Goal: Information Seeking & Learning: Check status

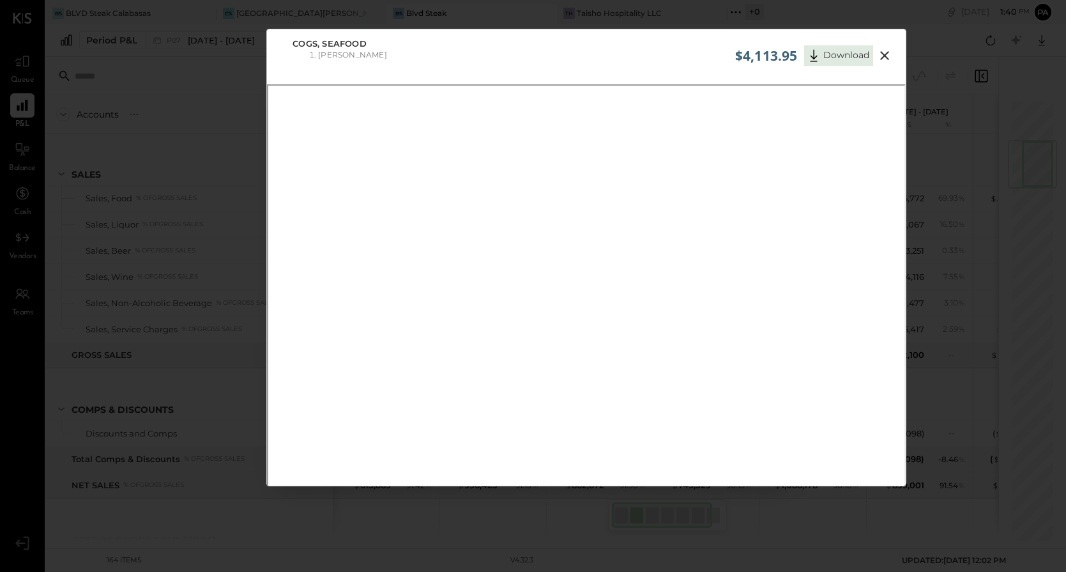
scroll to position [344, 0]
click at [882, 54] on icon at bounding box center [884, 55] width 9 height 9
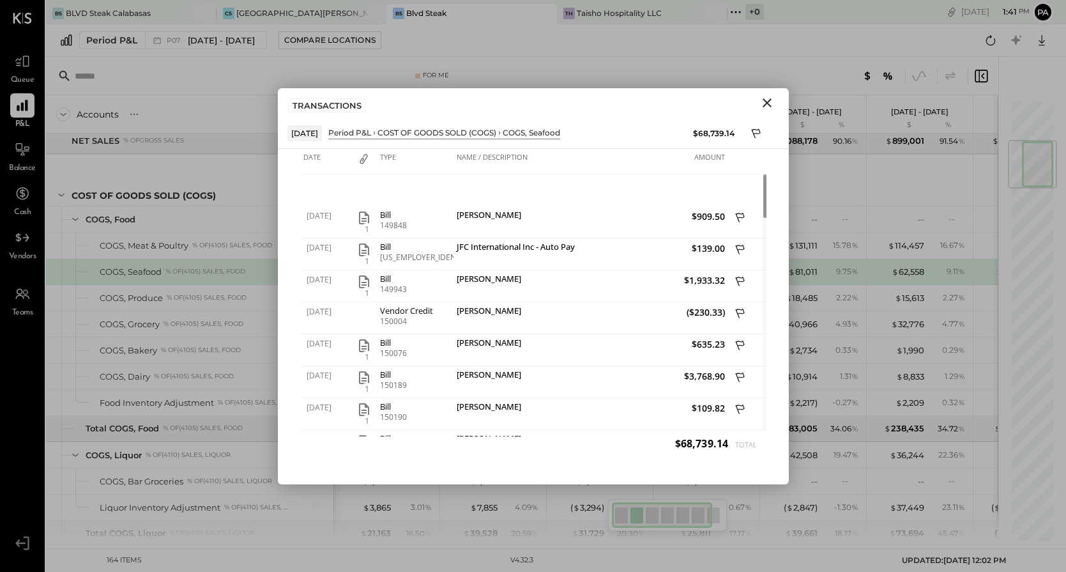
click at [215, 107] on div "Accounts S % GL" at bounding box center [189, 114] width 287 height 38
click at [765, 103] on icon "Close" at bounding box center [766, 102] width 9 height 9
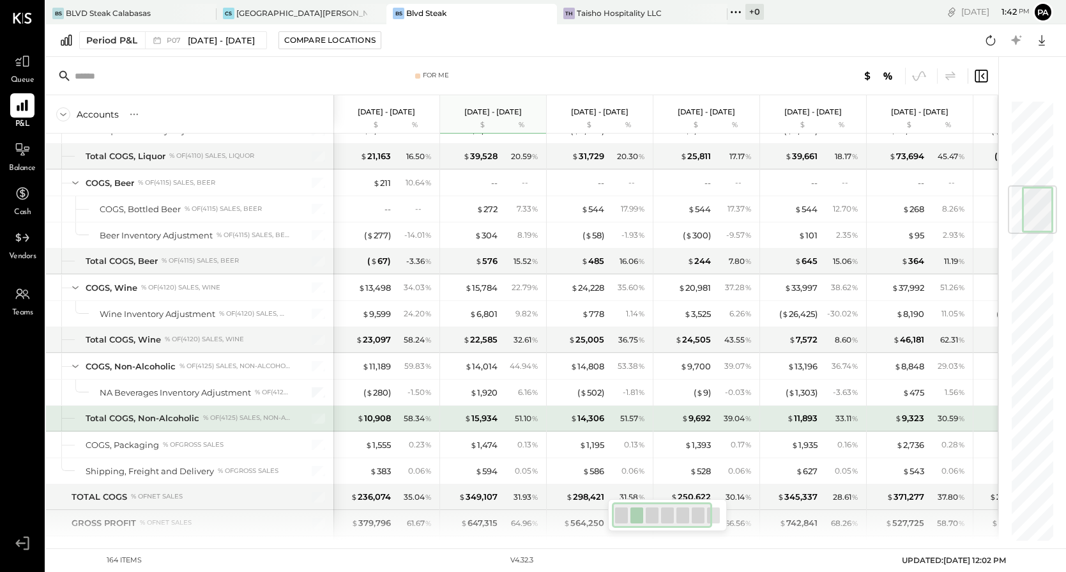
scroll to position [724, 0]
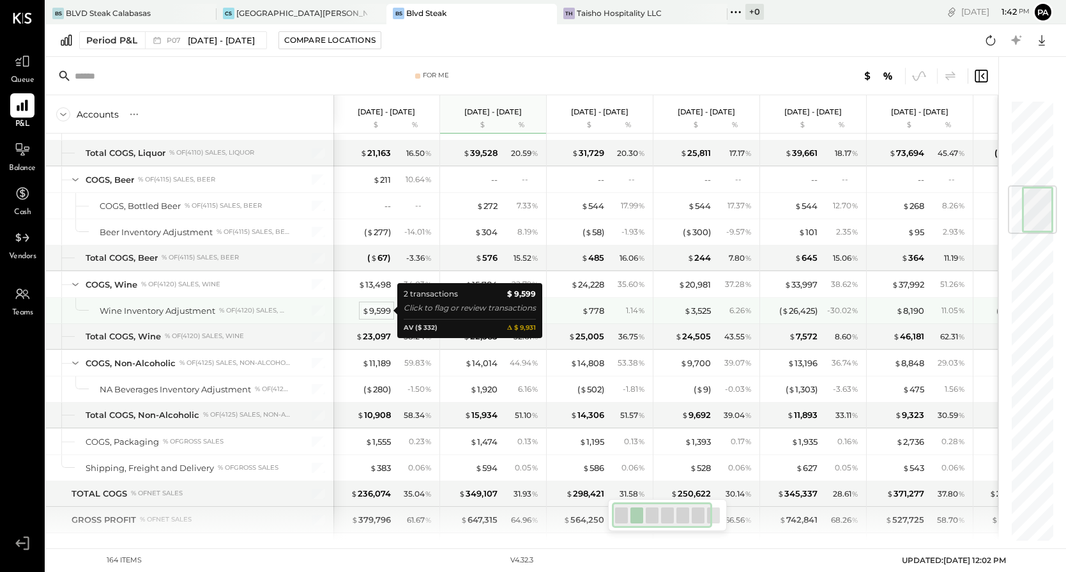
click at [379, 308] on div "$ 9,599" at bounding box center [376, 311] width 29 height 12
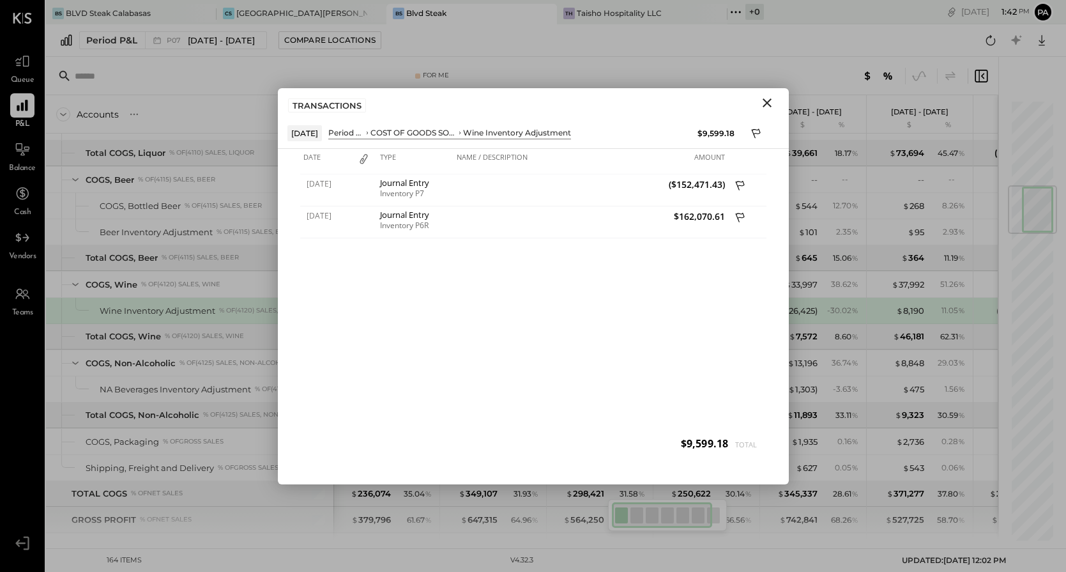
click at [767, 99] on icon "Close" at bounding box center [766, 102] width 15 height 15
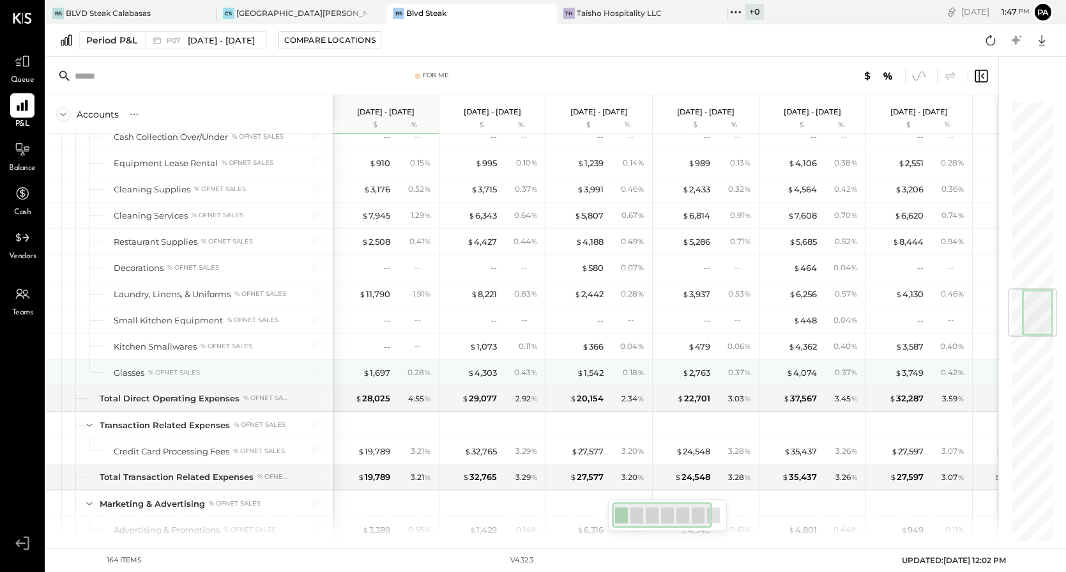
scroll to position [1584, 0]
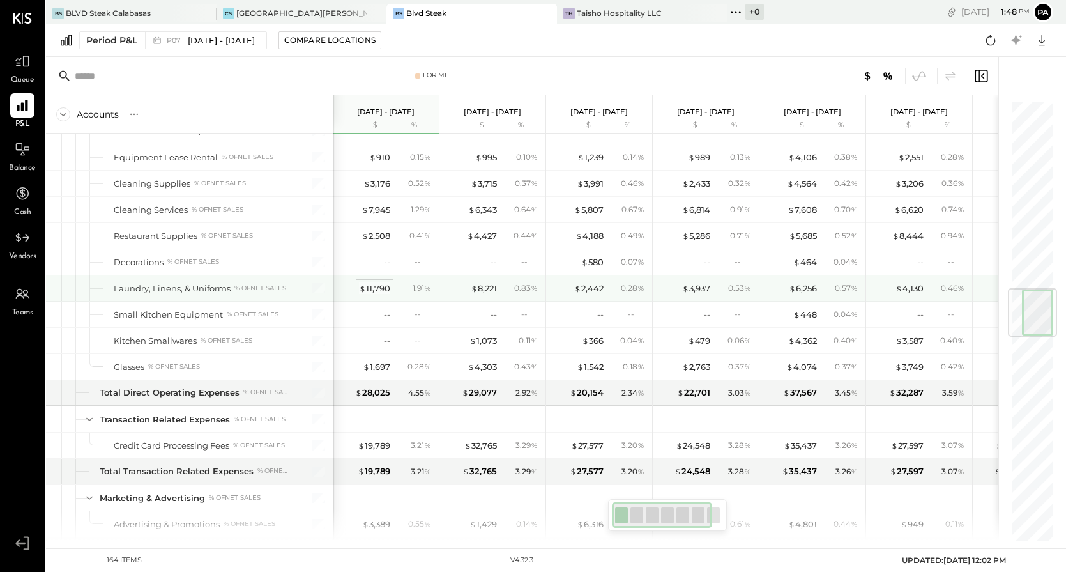
click at [377, 291] on div "$ 11,790" at bounding box center [374, 288] width 31 height 12
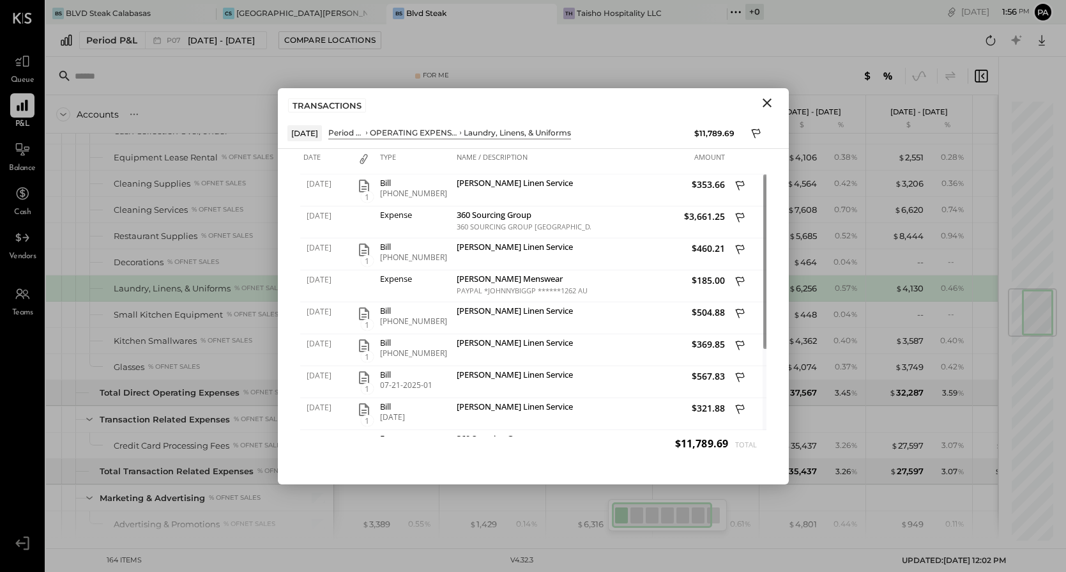
click at [766, 98] on icon "Close" at bounding box center [766, 102] width 15 height 15
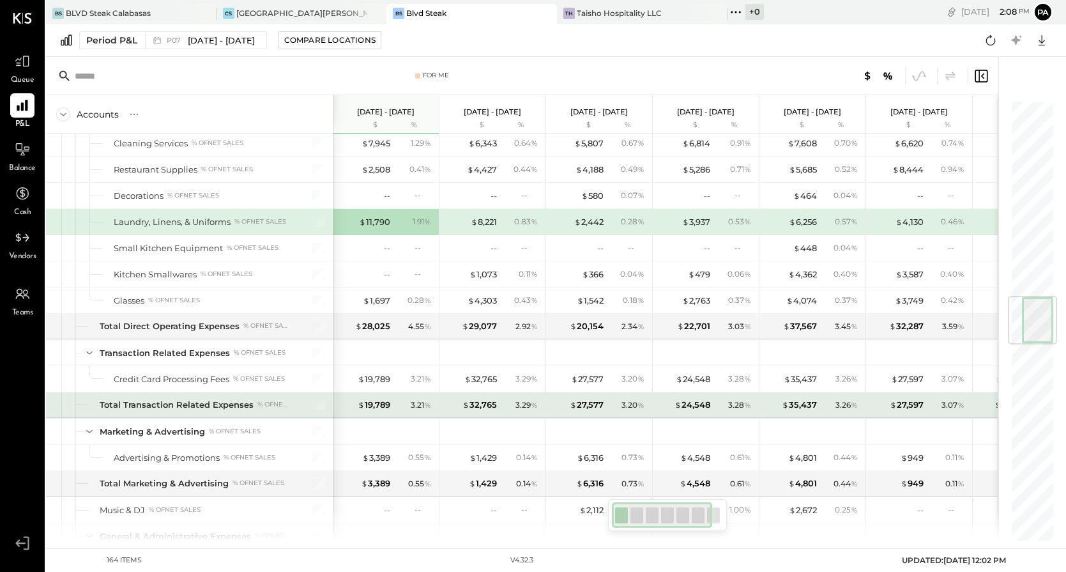
scroll to position [1653, 0]
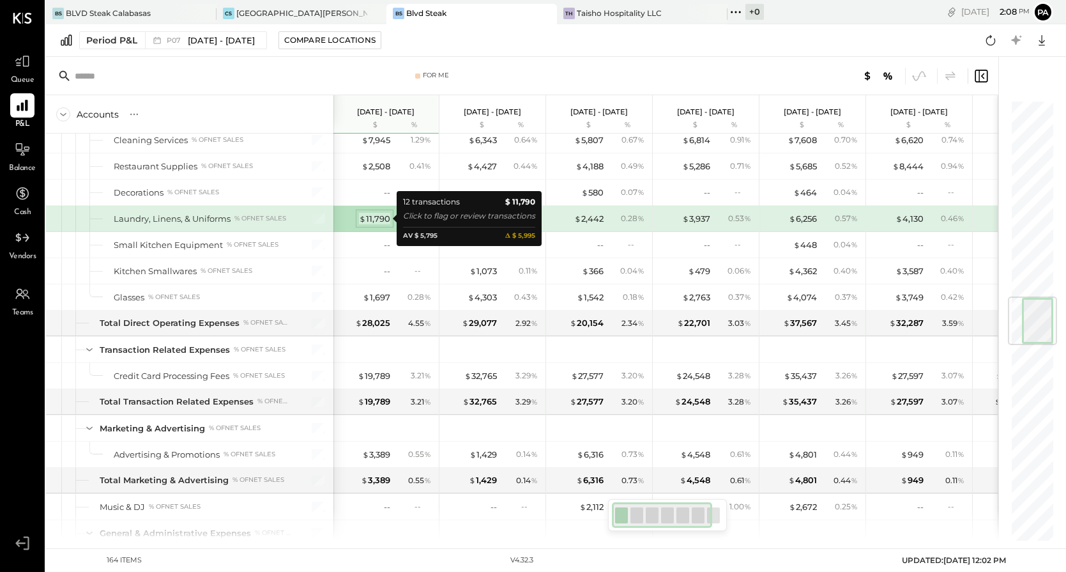
click at [368, 220] on div "$ 11,790" at bounding box center [374, 219] width 31 height 12
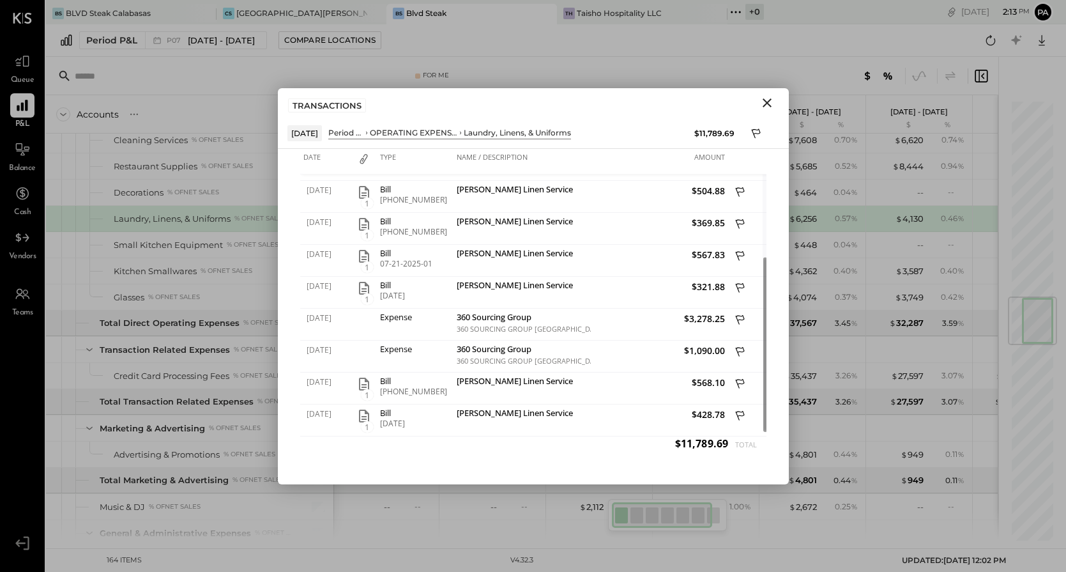
click at [769, 102] on icon "Close" at bounding box center [766, 102] width 15 height 15
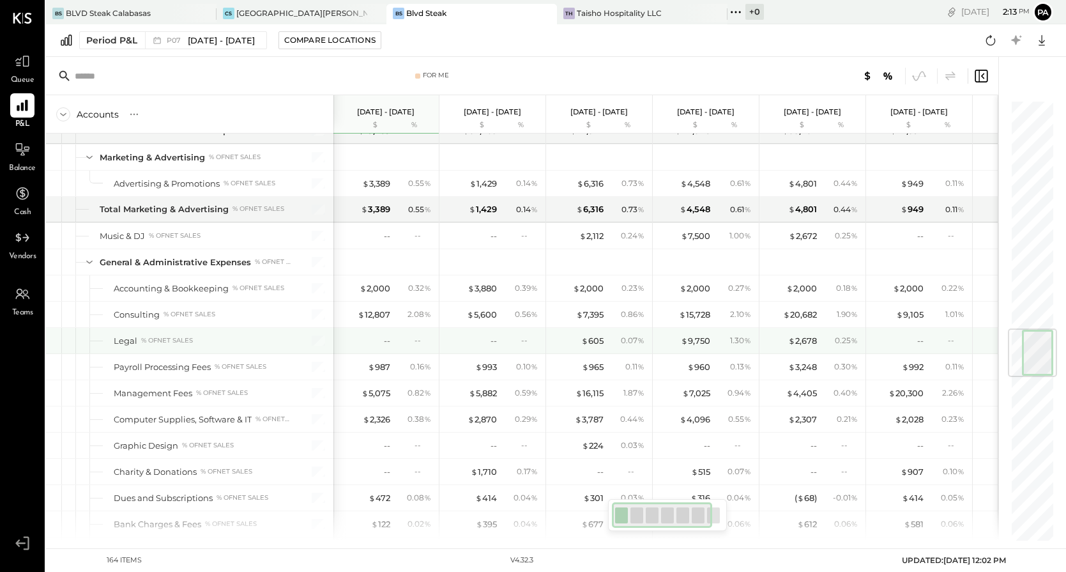
scroll to position [1951, 0]
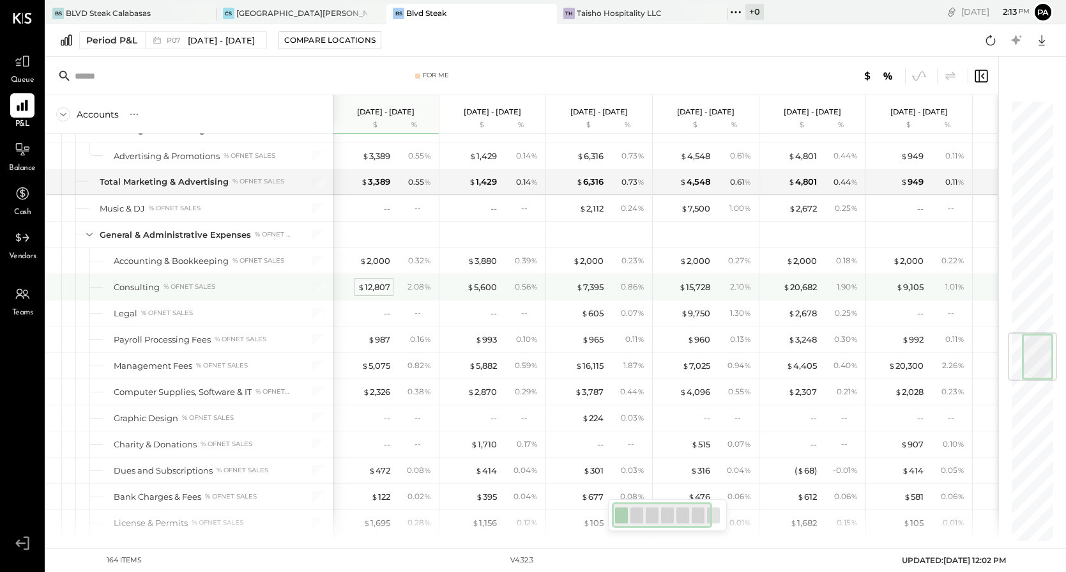
click at [374, 287] on div "$ 12,807" at bounding box center [374, 287] width 33 height 12
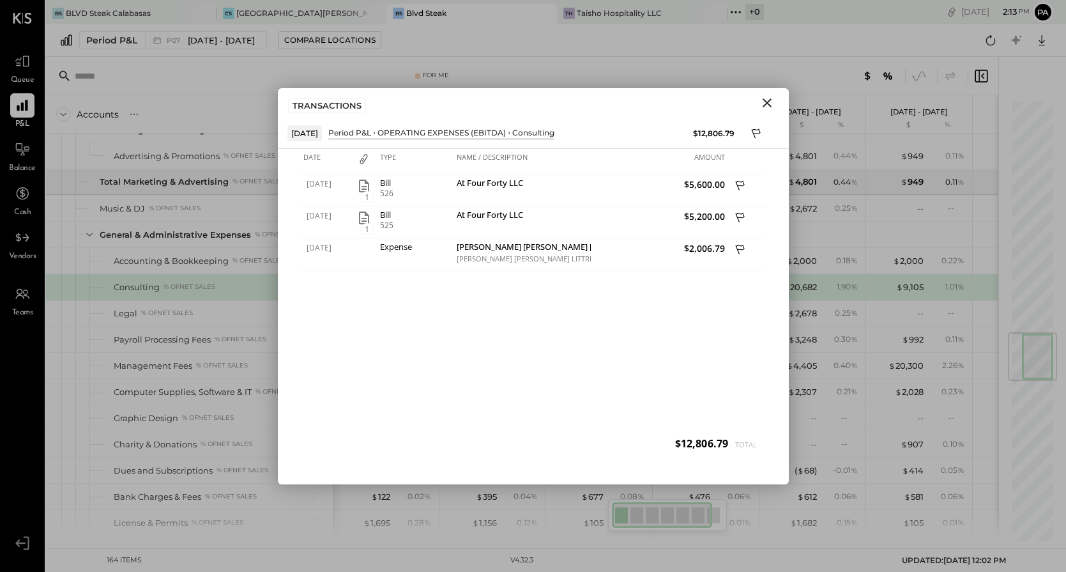
click at [766, 101] on icon "Close" at bounding box center [766, 102] width 9 height 9
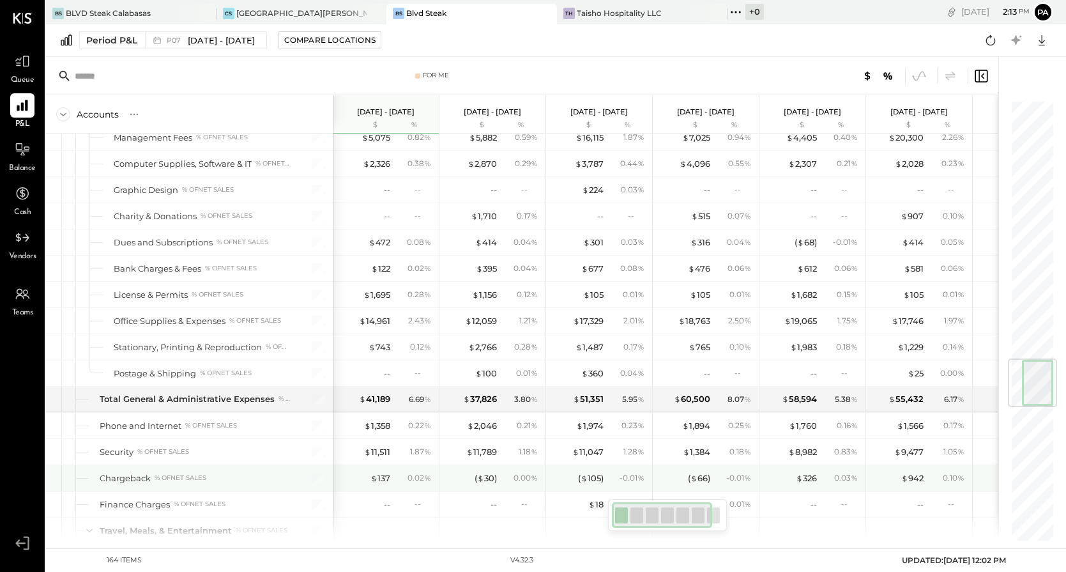
scroll to position [2183, 0]
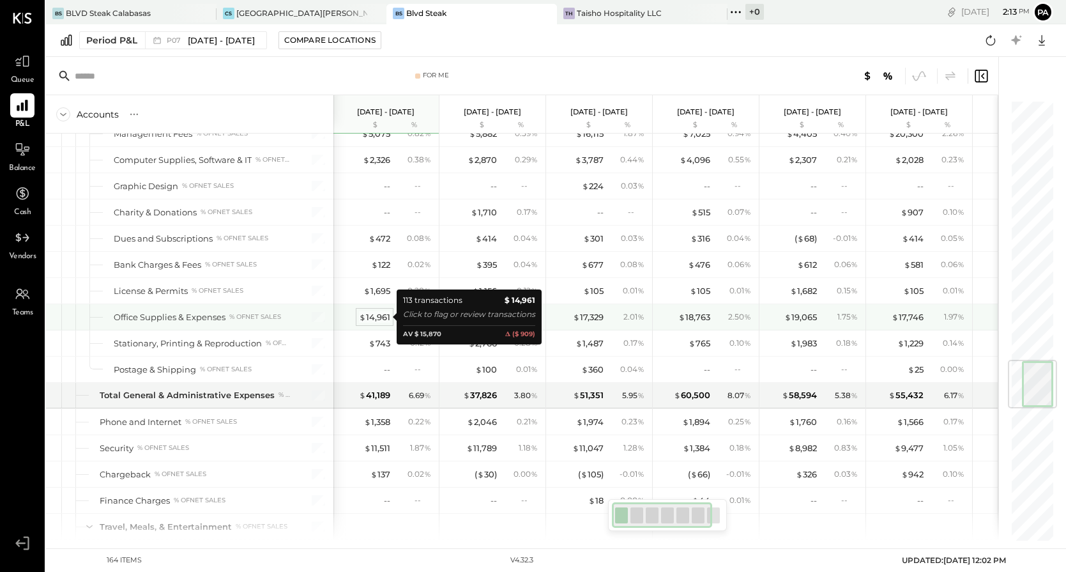
click at [369, 317] on div "$ 14,961" at bounding box center [374, 317] width 31 height 12
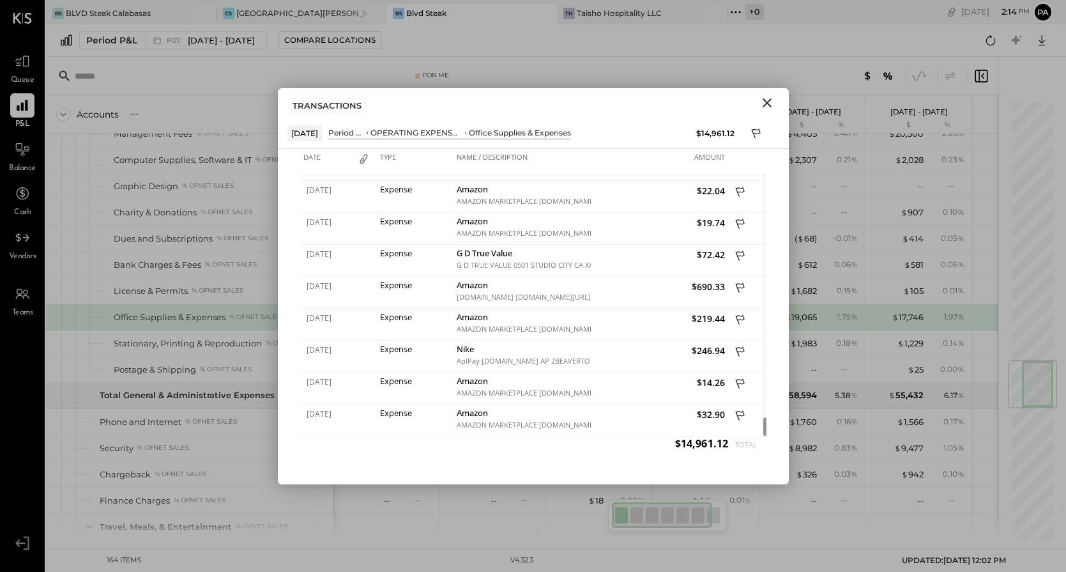
click at [768, 99] on icon "Close" at bounding box center [766, 102] width 15 height 15
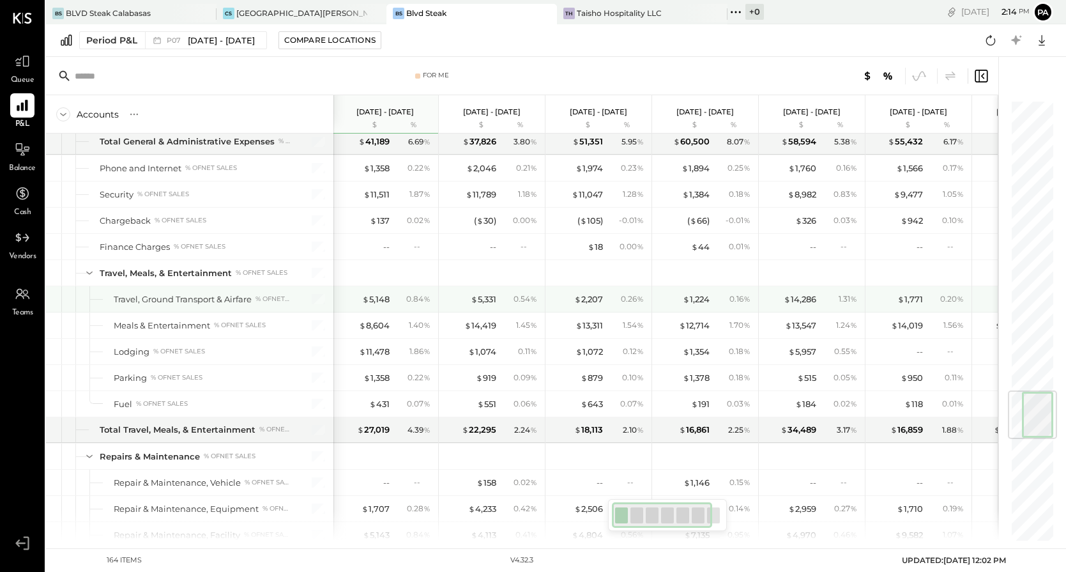
scroll to position [2439, 0]
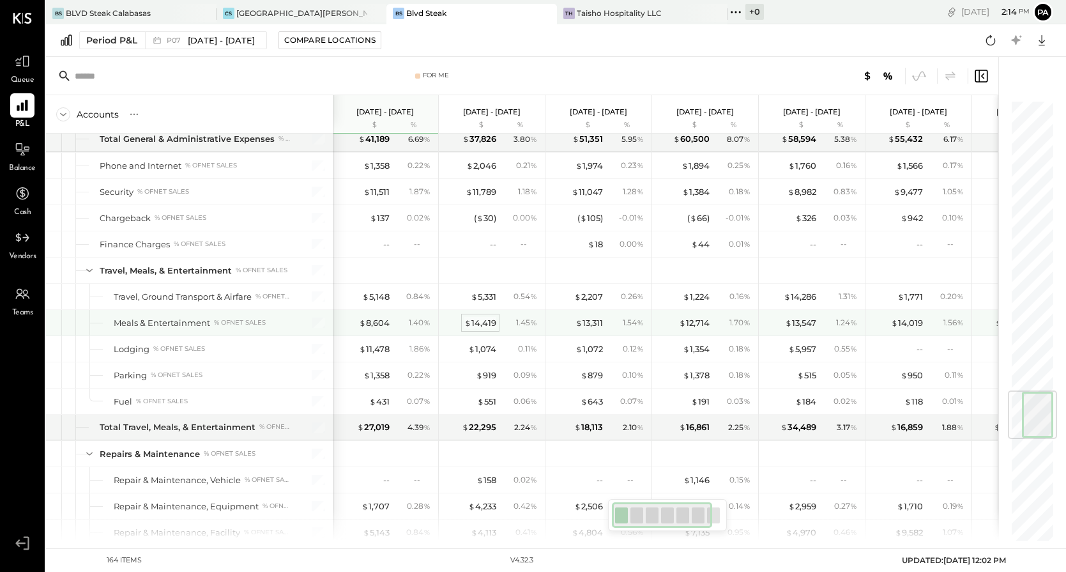
click at [481, 321] on div "$ 14,419" at bounding box center [480, 323] width 32 height 12
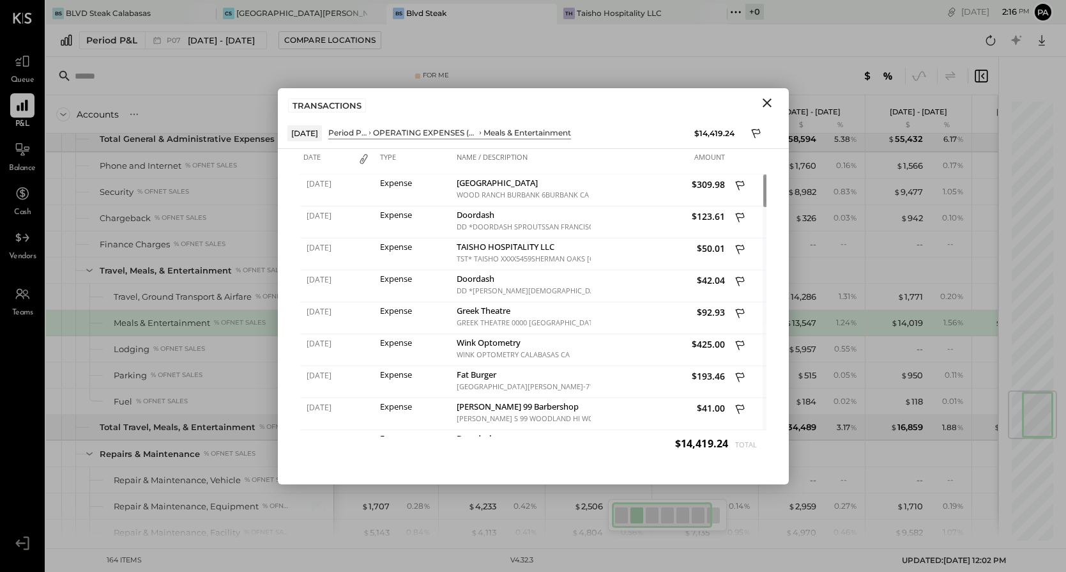
click at [767, 106] on icon "Close" at bounding box center [766, 102] width 15 height 15
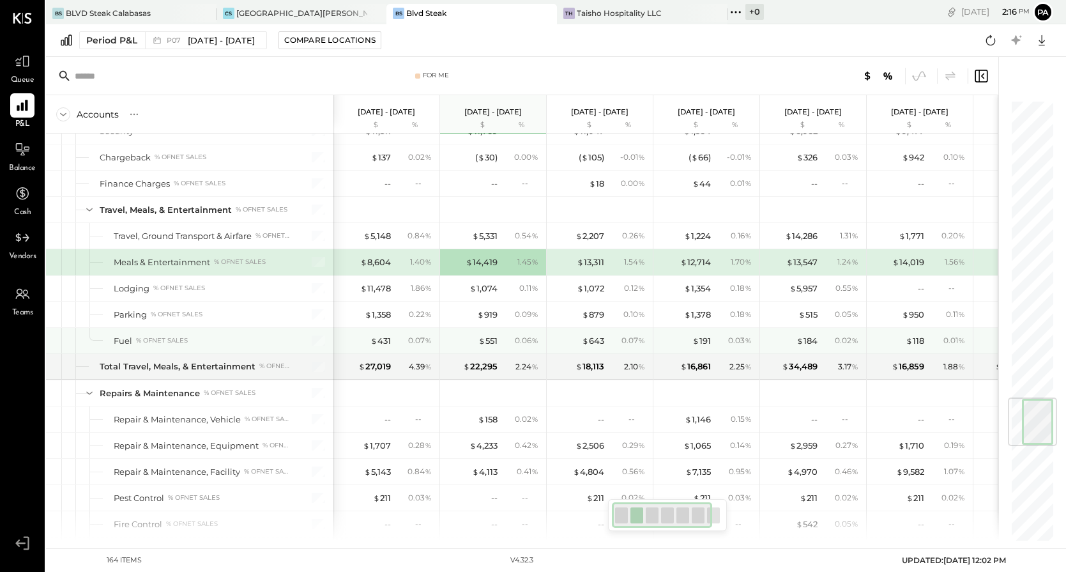
scroll to position [2502, 0]
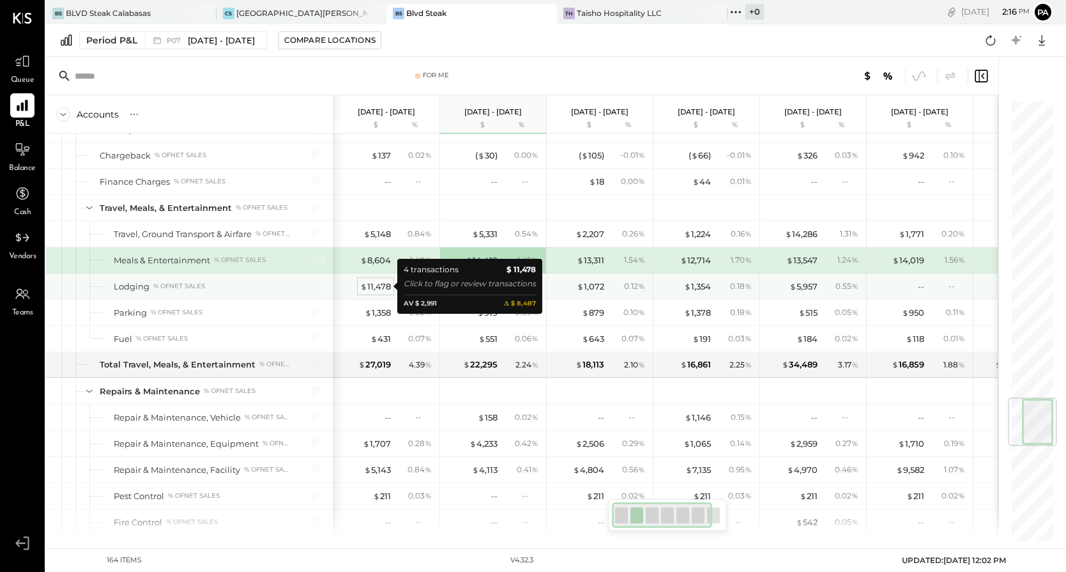
click at [370, 285] on div "$ 11,478" at bounding box center [375, 286] width 31 height 12
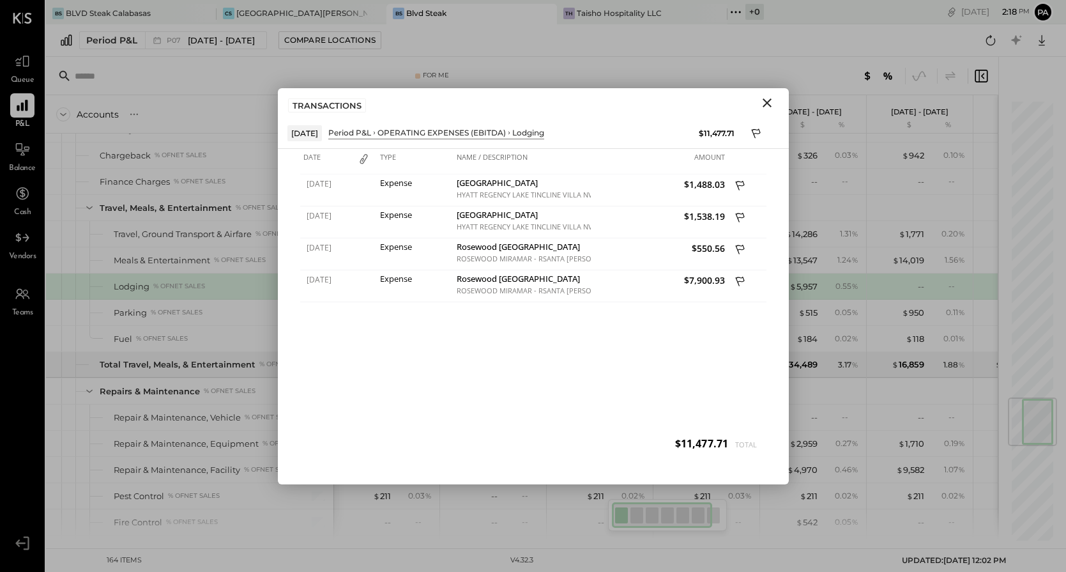
click at [766, 102] on icon "Close" at bounding box center [766, 102] width 9 height 9
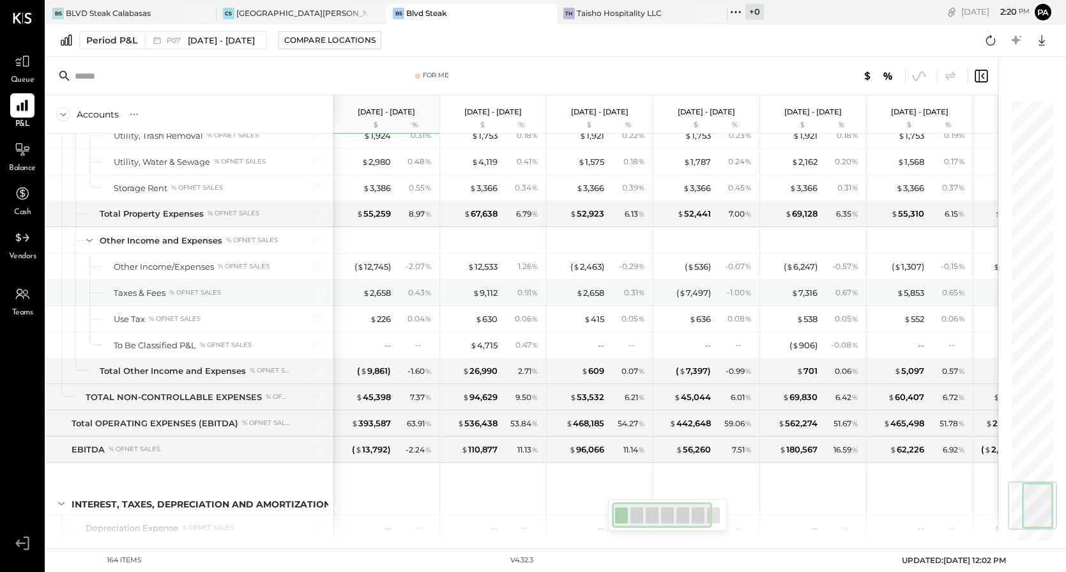
scroll to position [0, 1]
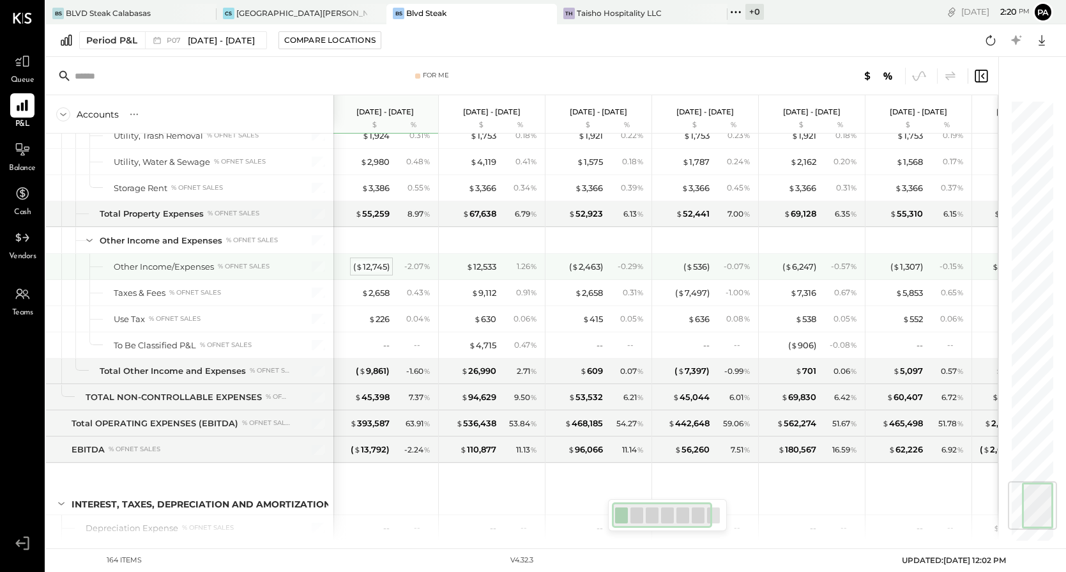
click at [374, 264] on div "( $ 12,745 )" at bounding box center [371, 267] width 36 height 12
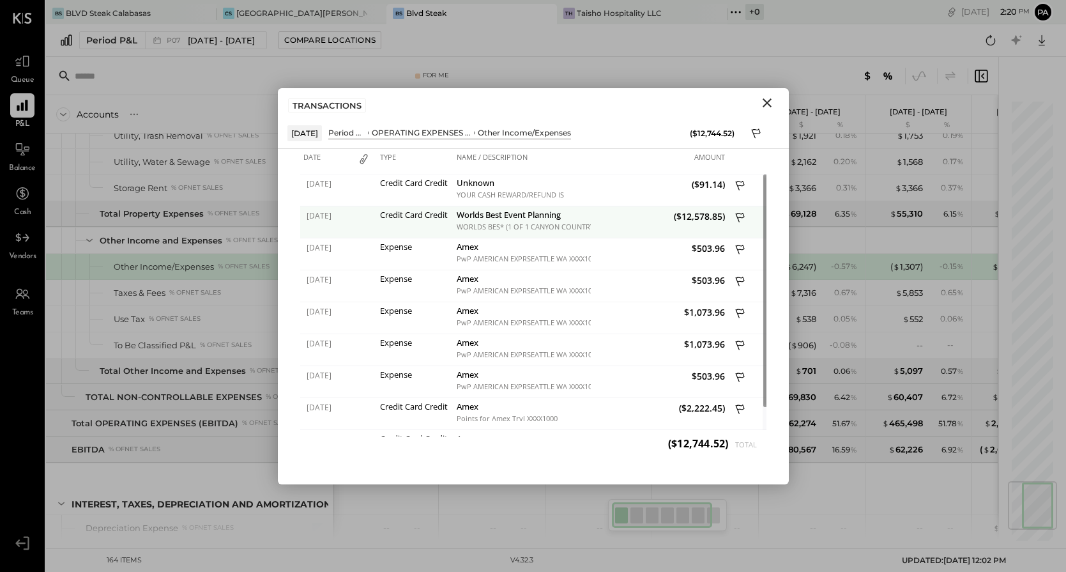
click at [500, 218] on div "Worlds Best Event Planning" at bounding box center [522, 216] width 131 height 12
click at [766, 99] on icon "Close" at bounding box center [766, 102] width 15 height 15
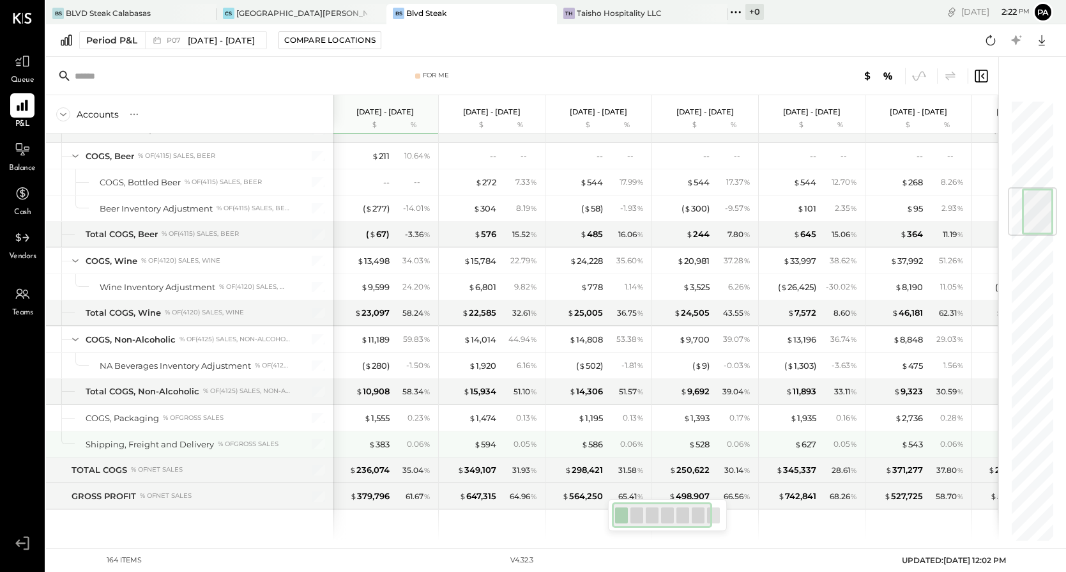
scroll to position [752, 0]
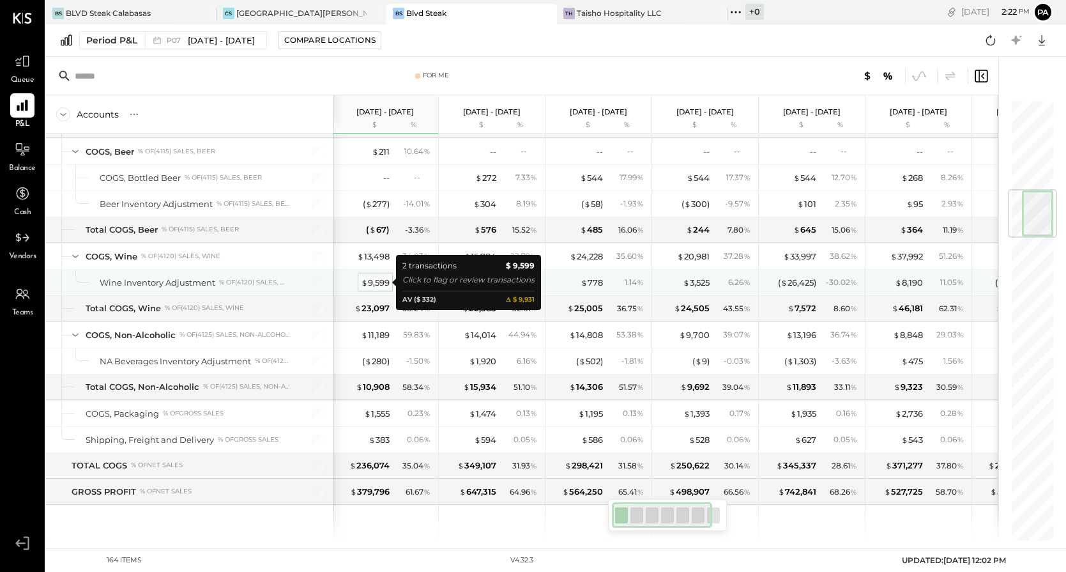
click at [375, 281] on div "$ 9,599" at bounding box center [375, 283] width 29 height 12
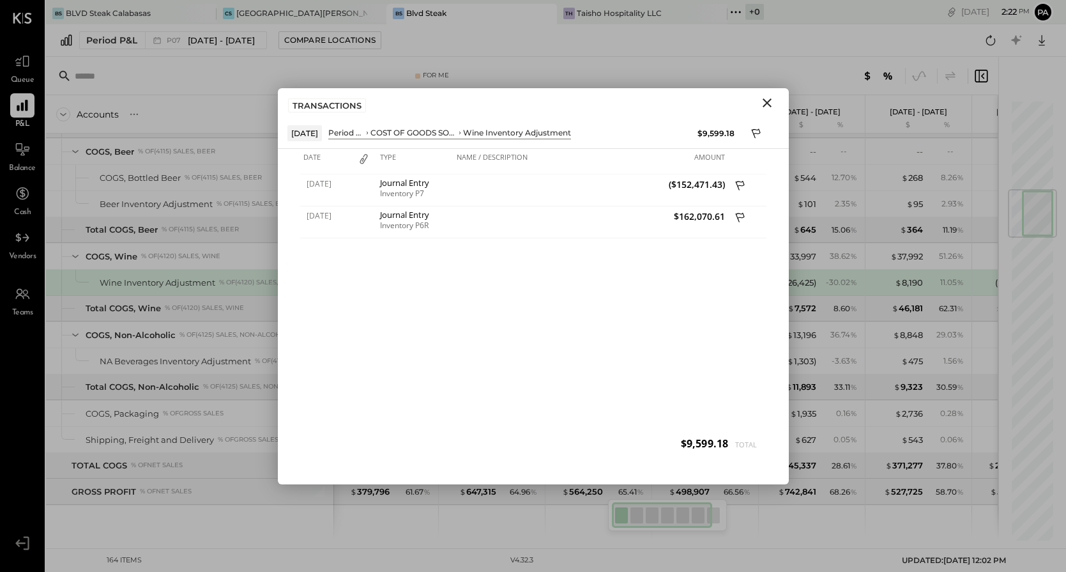
click at [768, 100] on icon "Close" at bounding box center [766, 102] width 9 height 9
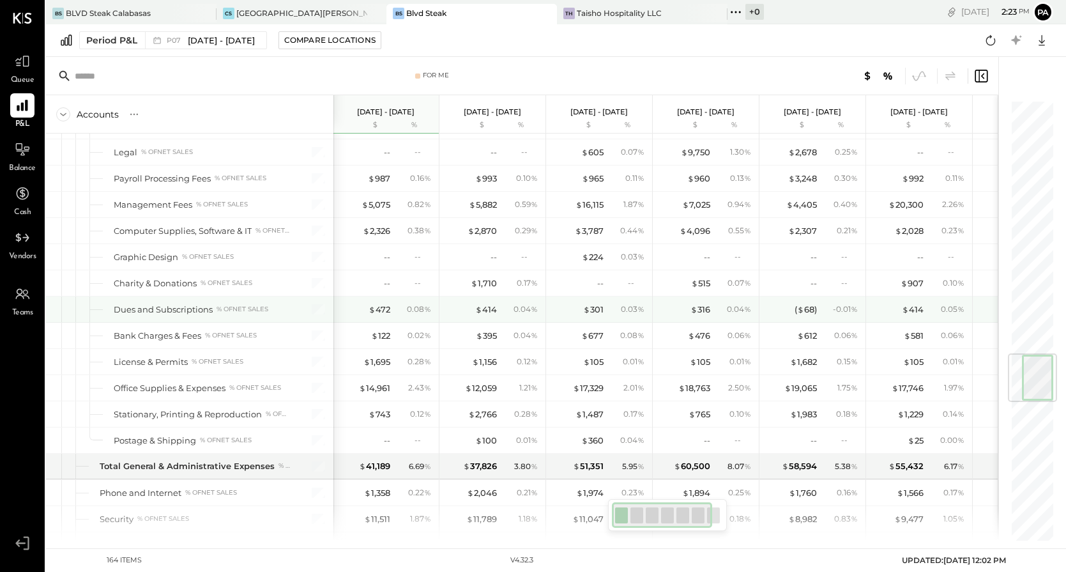
scroll to position [2135, 0]
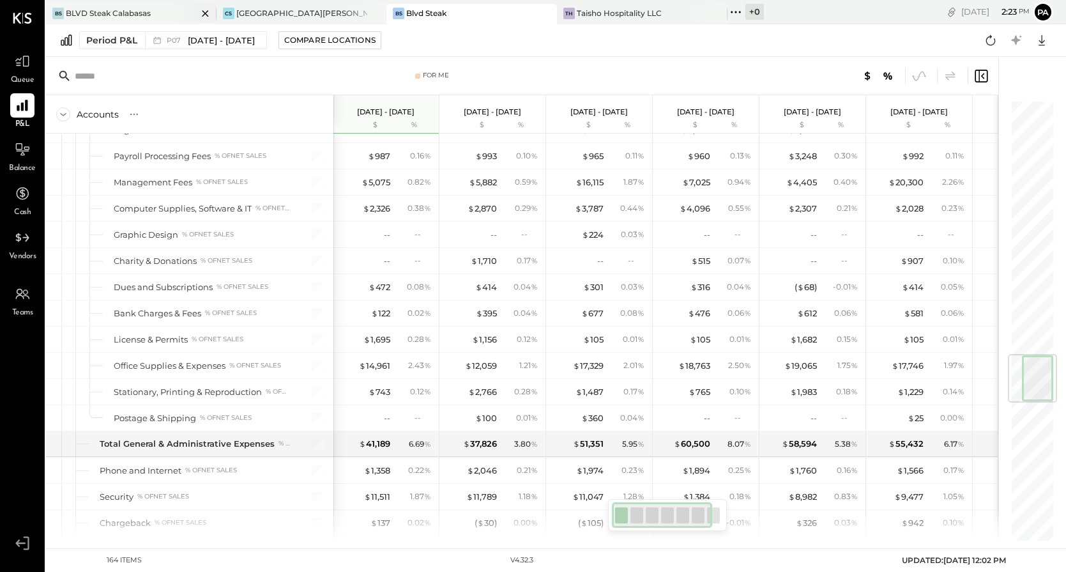
click at [114, 8] on div "BLVD Steak Calabasas" at bounding box center [108, 13] width 85 height 11
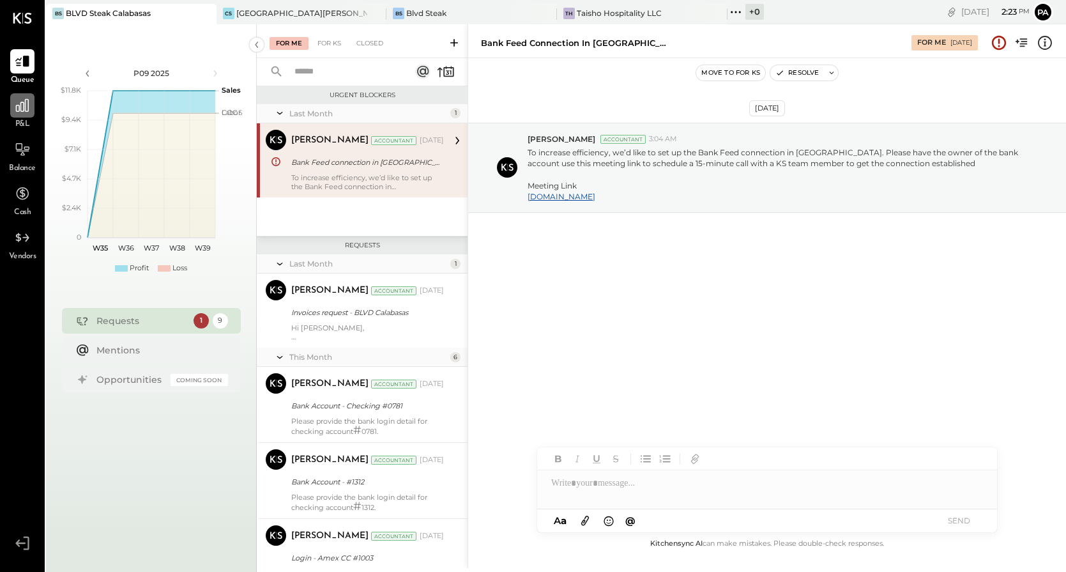
click at [22, 112] on icon at bounding box center [22, 105] width 17 height 17
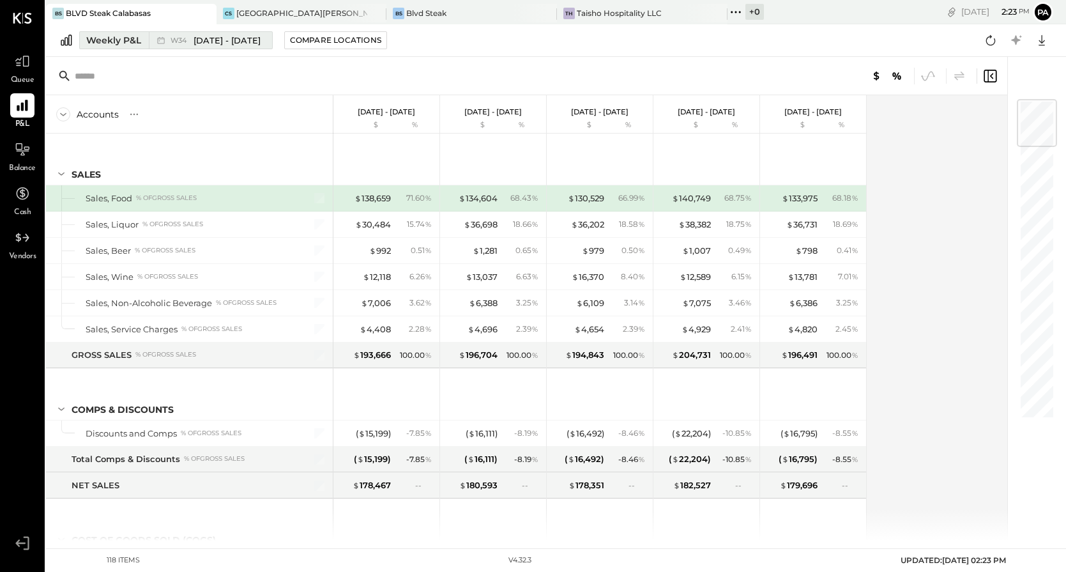
click at [125, 40] on div "Weekly P&L" at bounding box center [113, 40] width 55 height 13
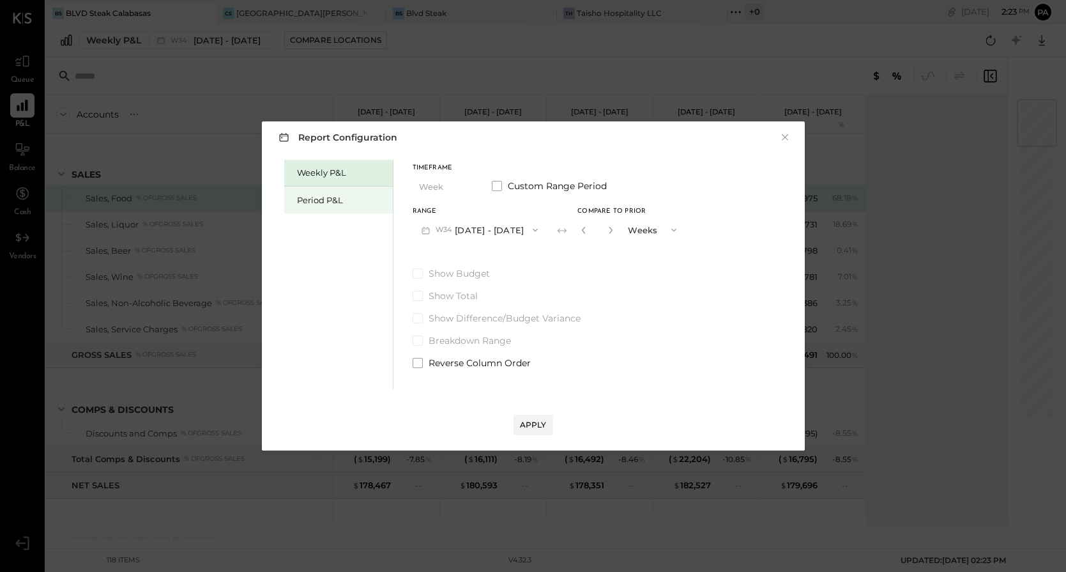
click at [324, 202] on div "Period P&L" at bounding box center [341, 200] width 89 height 12
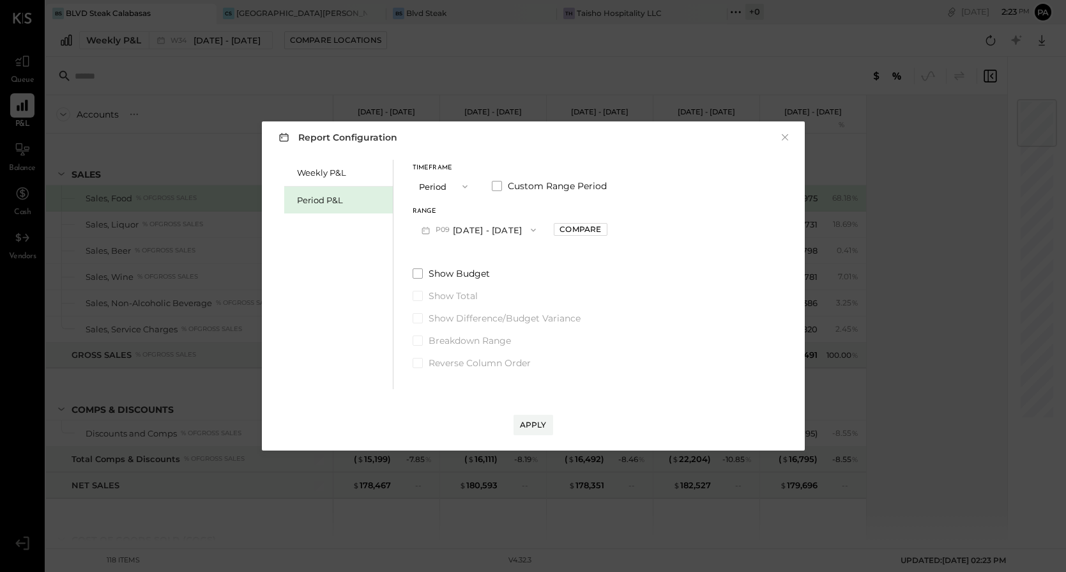
click at [446, 227] on span "P09" at bounding box center [445, 230] width 18 height 10
click at [451, 284] on span "[DATE] - [DATE]" at bounding box center [472, 285] width 61 height 11
click at [591, 227] on div "Compare" at bounding box center [580, 228] width 42 height 11
click at [539, 423] on div "Apply" at bounding box center [533, 424] width 27 height 11
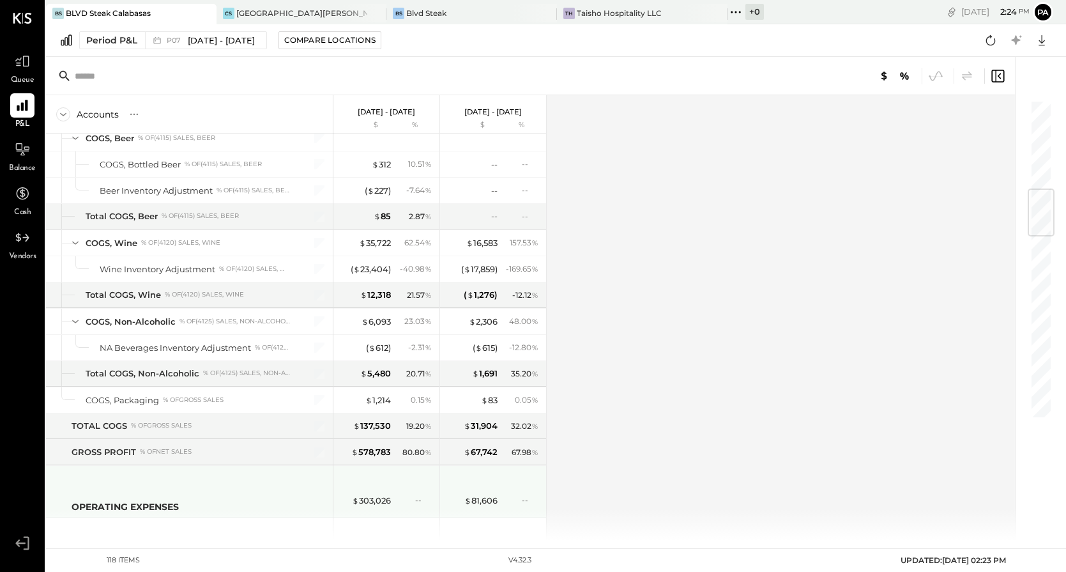
scroll to position [754, 0]
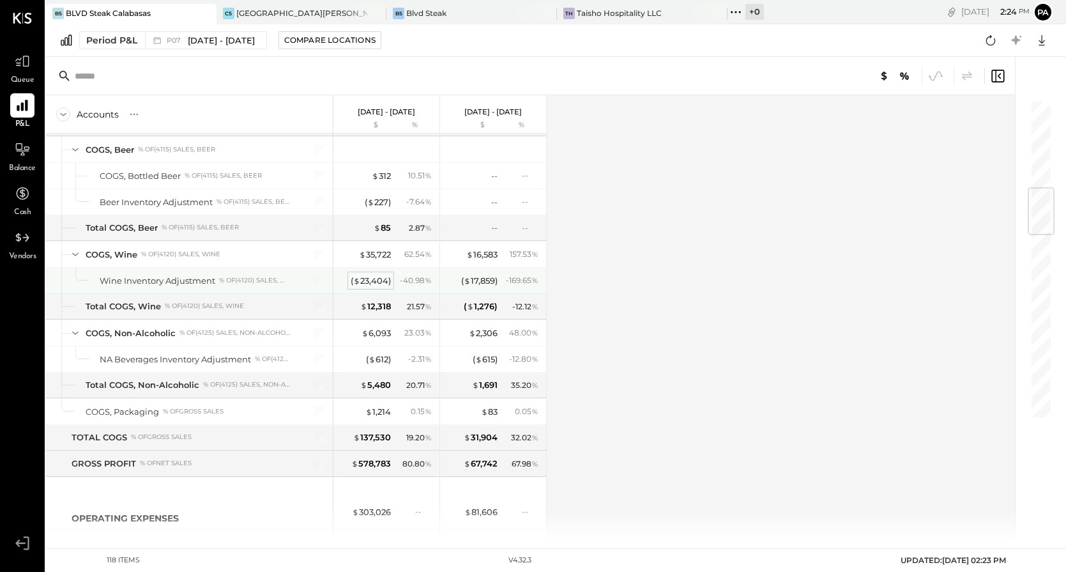
click at [375, 281] on div "( $ 23,404 )" at bounding box center [371, 281] width 40 height 12
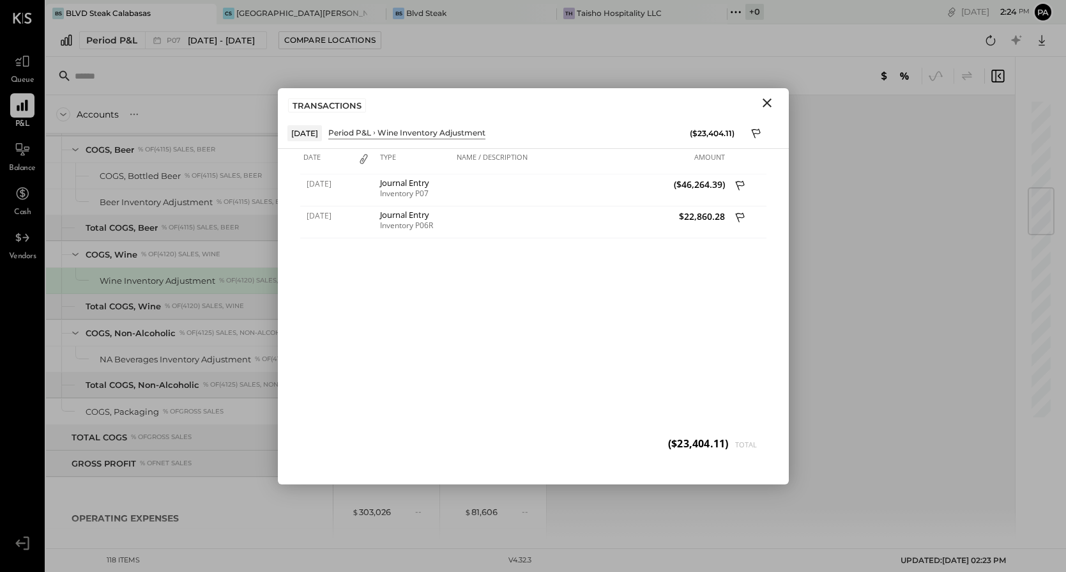
click at [766, 100] on icon "Close" at bounding box center [766, 102] width 15 height 15
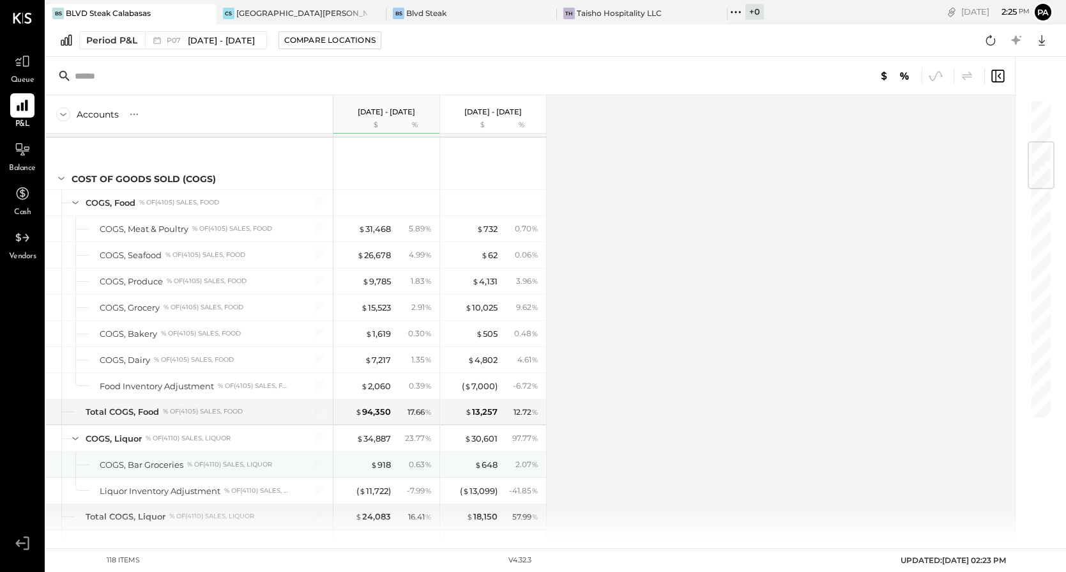
scroll to position [361, 0]
click at [266, 9] on div "[GEOGRAPHIC_DATA][PERSON_NAME]" at bounding box center [302, 13] width 132 height 11
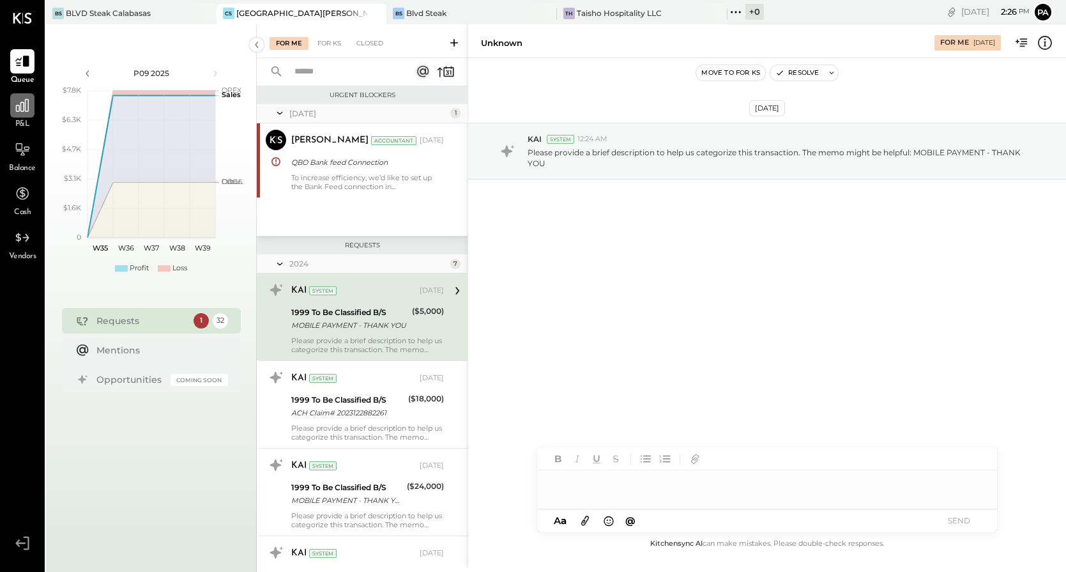
click at [21, 111] on icon at bounding box center [22, 105] width 13 height 13
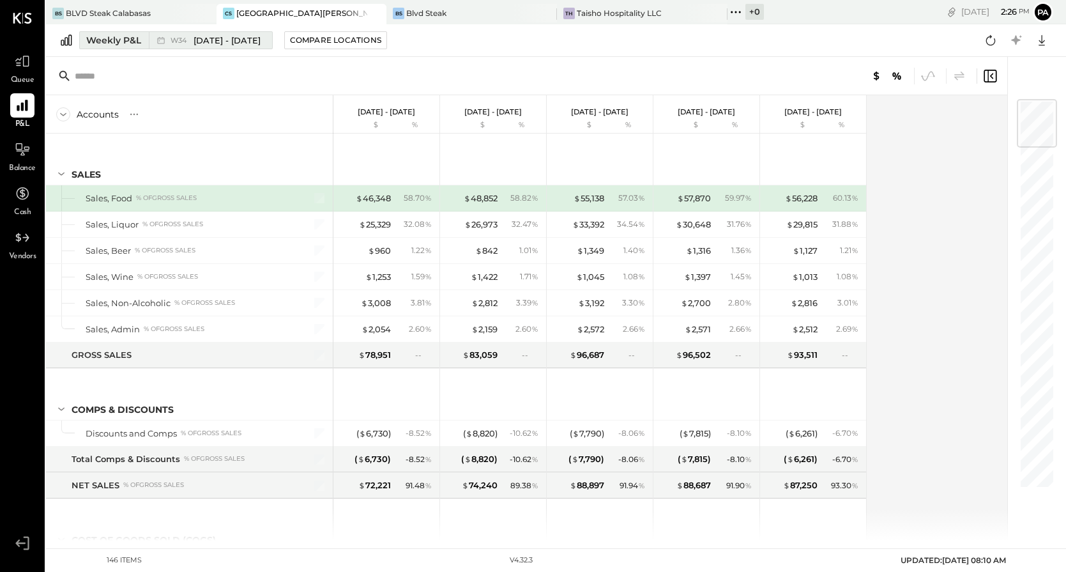
click at [189, 40] on span "W34" at bounding box center [180, 40] width 20 height 7
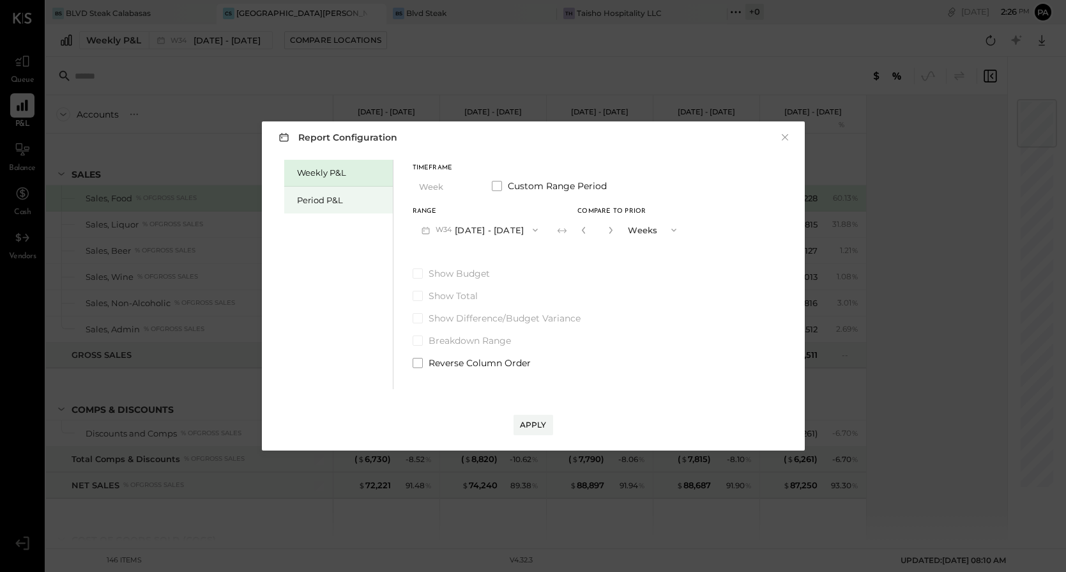
click at [331, 201] on div "Period P&L" at bounding box center [341, 200] width 89 height 12
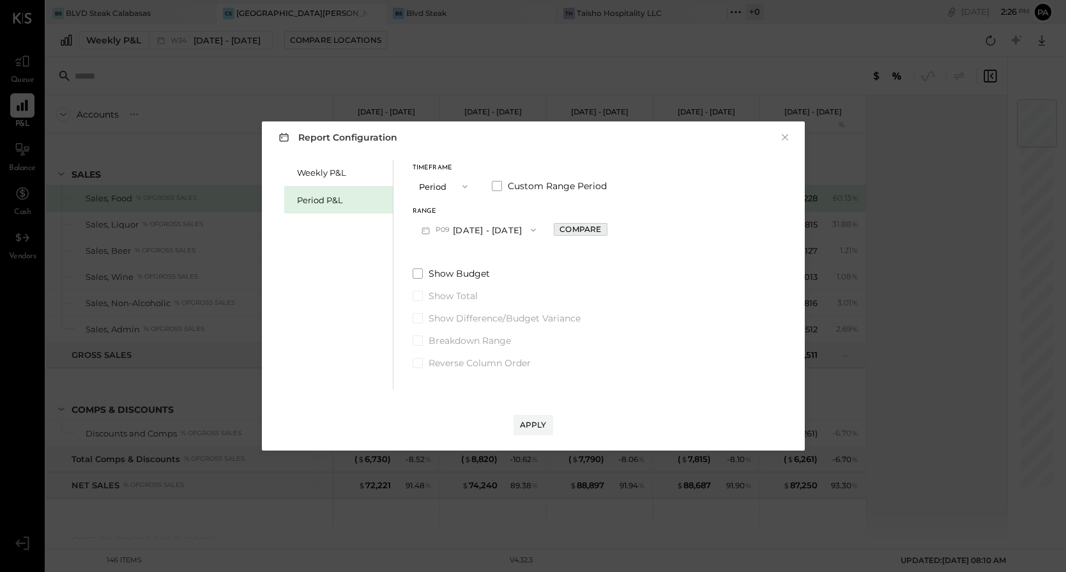
click at [601, 229] on div "Compare" at bounding box center [580, 228] width 42 height 11
click at [612, 232] on icon "button" at bounding box center [609, 230] width 8 height 8
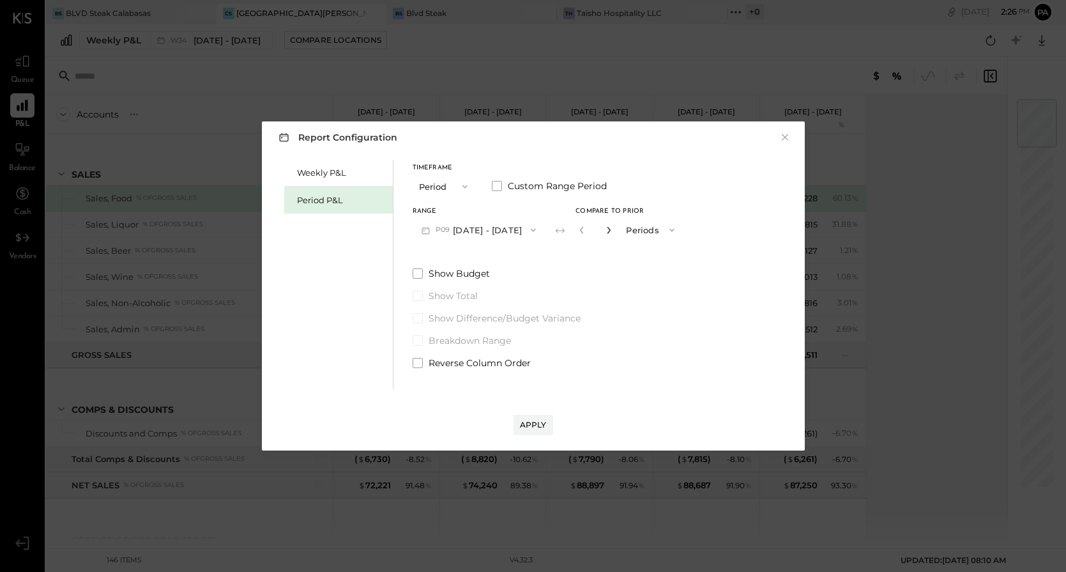
click at [612, 232] on icon "button" at bounding box center [609, 230] width 8 height 8
type input "*"
click at [538, 424] on div "Apply" at bounding box center [533, 424] width 27 height 11
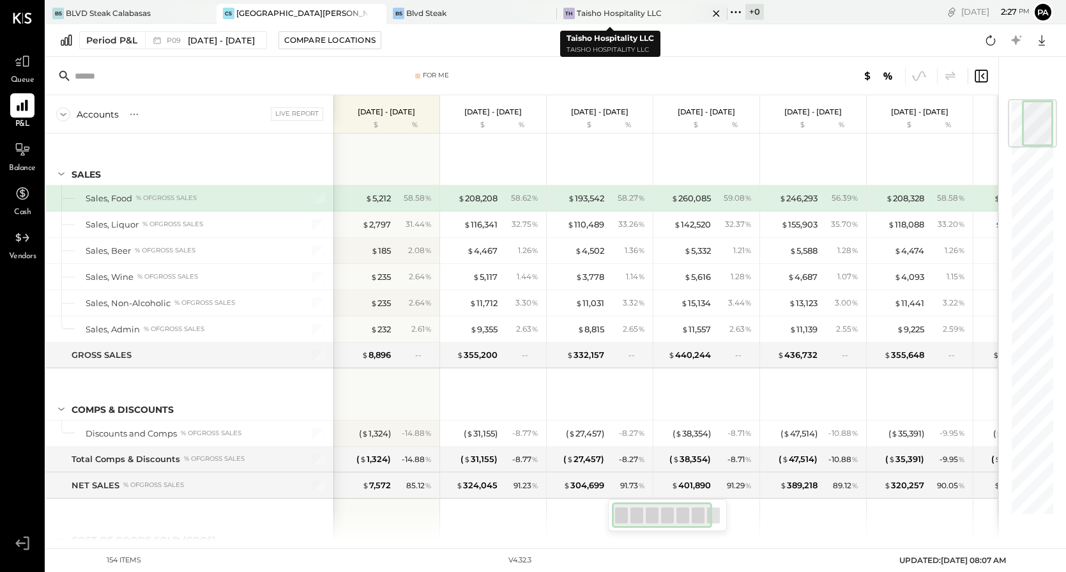
click at [577, 13] on div "Taisho Hospitality LLC" at bounding box center [619, 13] width 85 height 11
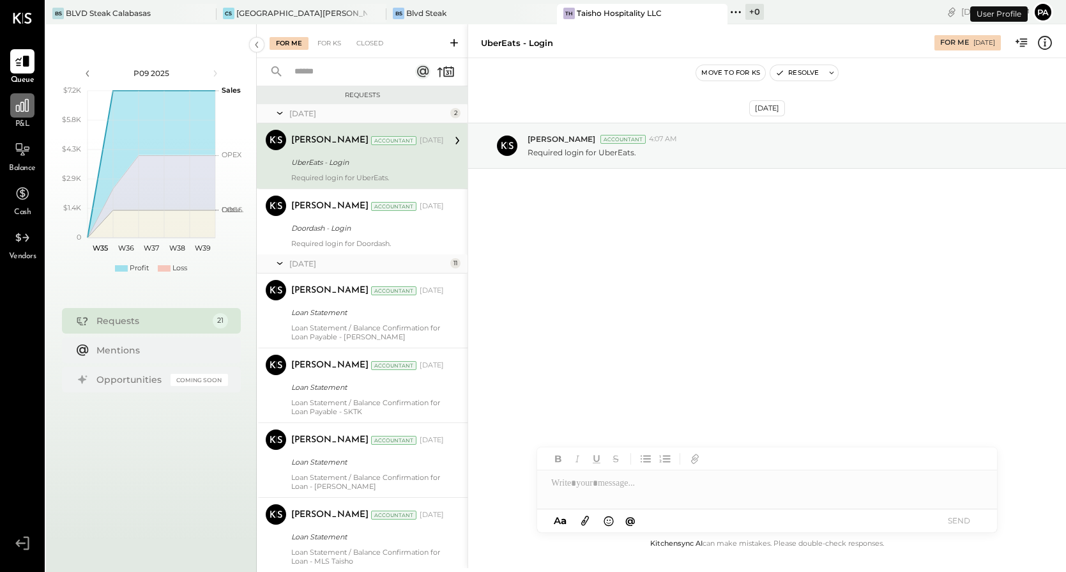
click at [21, 111] on icon at bounding box center [22, 105] width 13 height 13
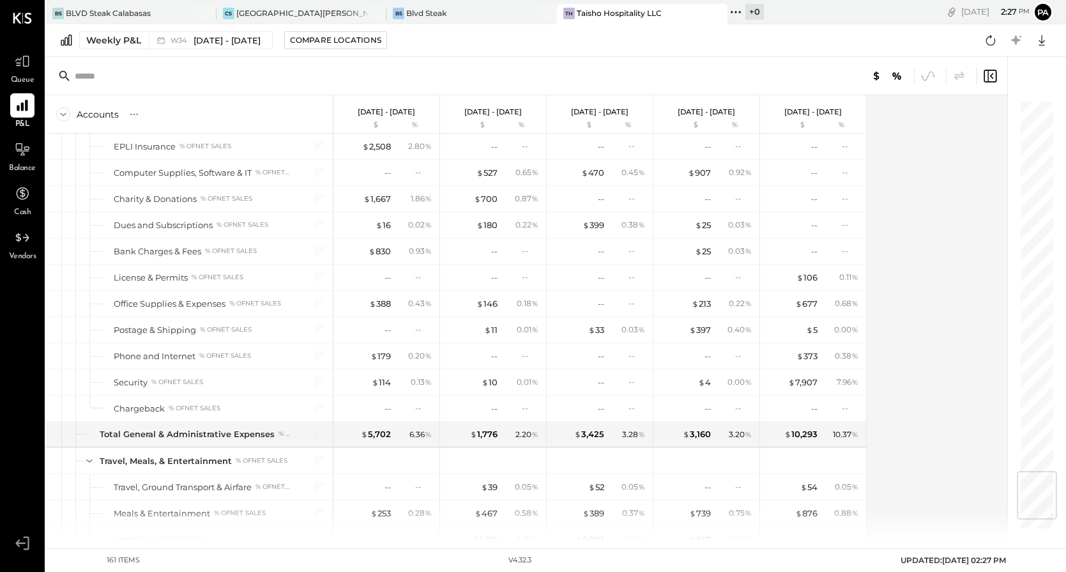
scroll to position [3183, 0]
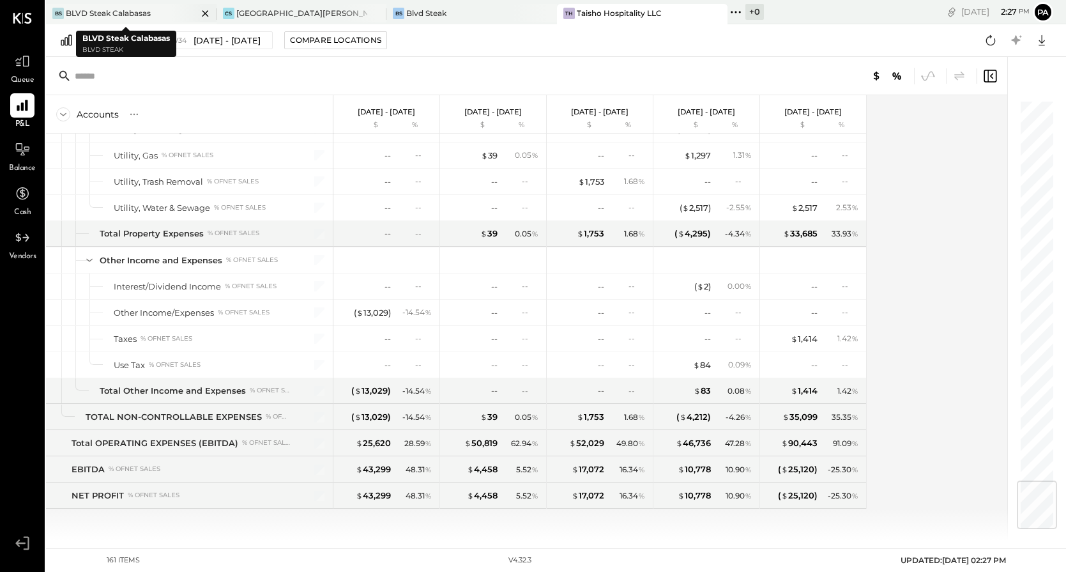
click at [132, 13] on div "BLVD Steak Calabasas" at bounding box center [108, 13] width 85 height 11
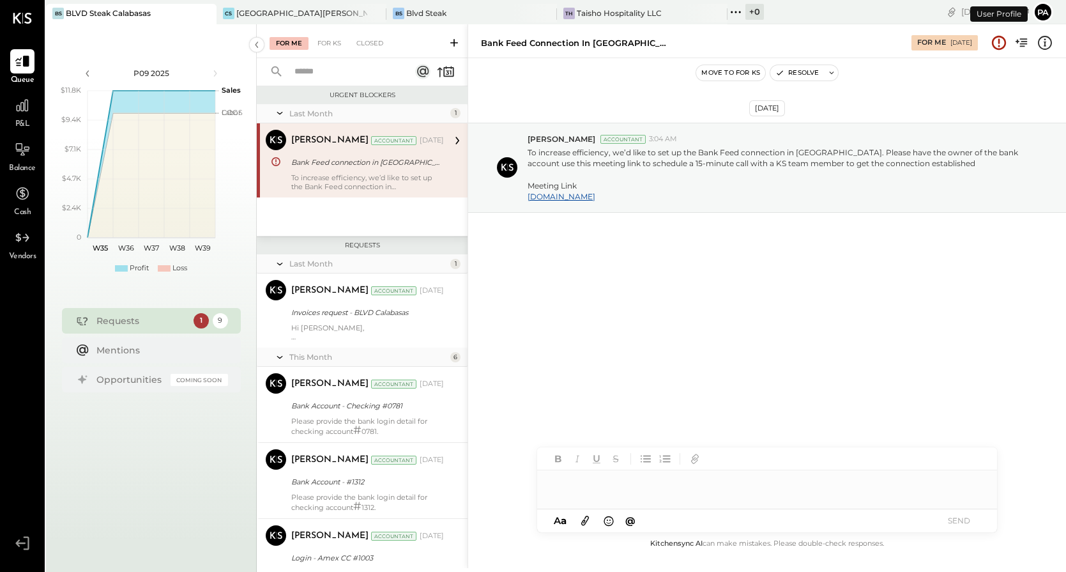
click at [11, 119] on div "P&L" at bounding box center [22, 111] width 24 height 37
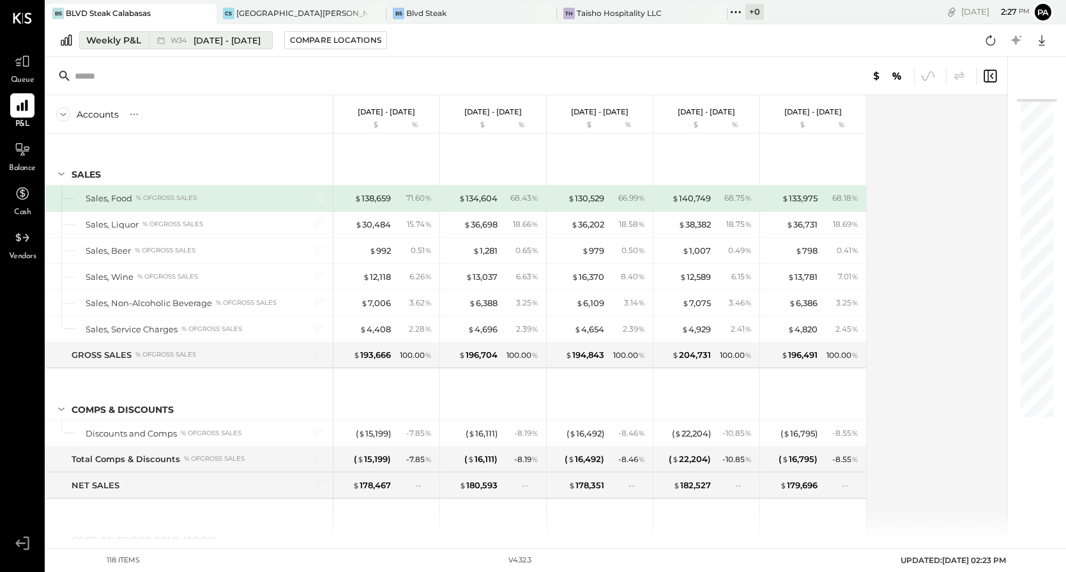
click at [195, 39] on span "[DATE] - [DATE]" at bounding box center [226, 40] width 67 height 12
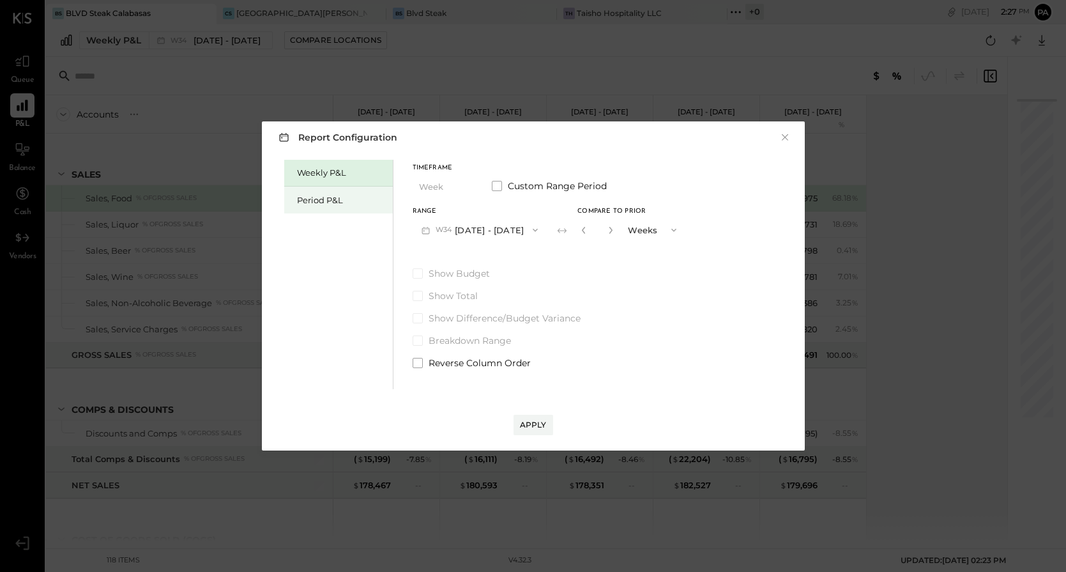
click at [332, 197] on div "Period P&L" at bounding box center [341, 200] width 89 height 12
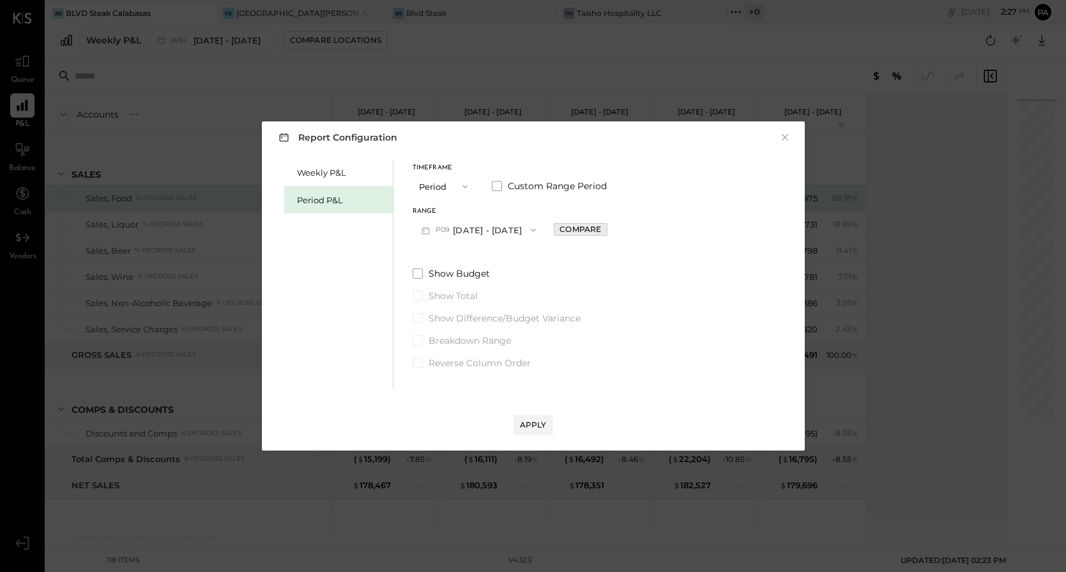
click at [601, 225] on div "Compare" at bounding box center [580, 228] width 42 height 11
click at [612, 231] on icon "button" at bounding box center [609, 230] width 8 height 8
type input "*"
click at [538, 421] on div "Apply" at bounding box center [533, 424] width 27 height 11
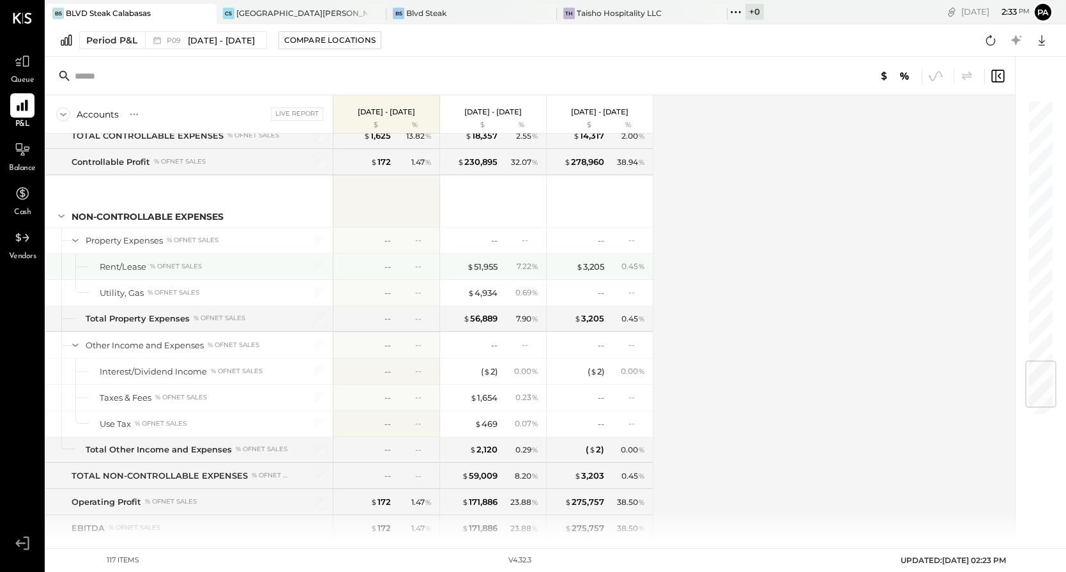
scroll to position [2230, 0]
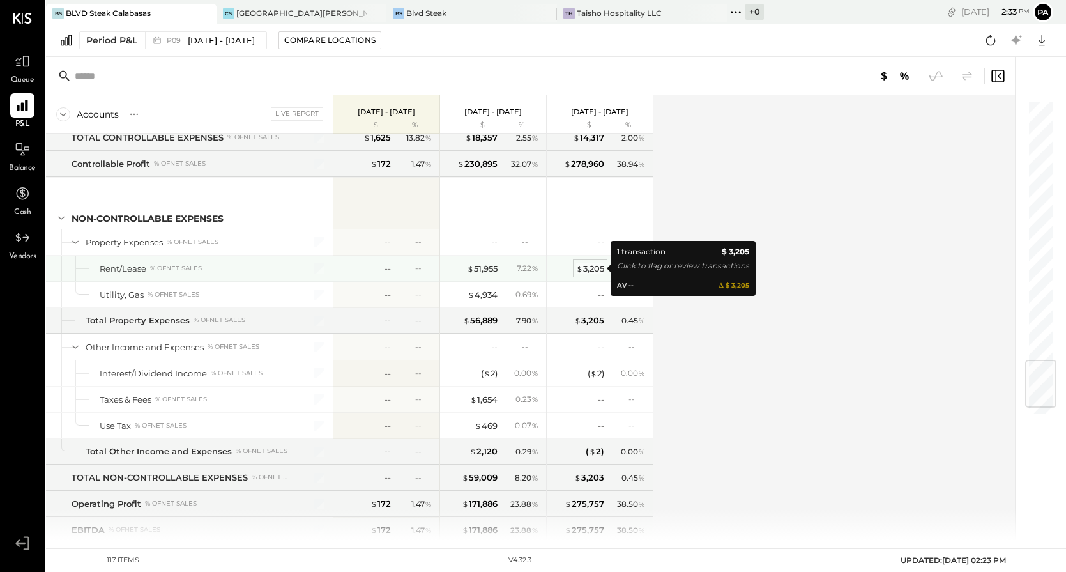
click at [596, 269] on div "$ 3,205" at bounding box center [590, 268] width 28 height 12
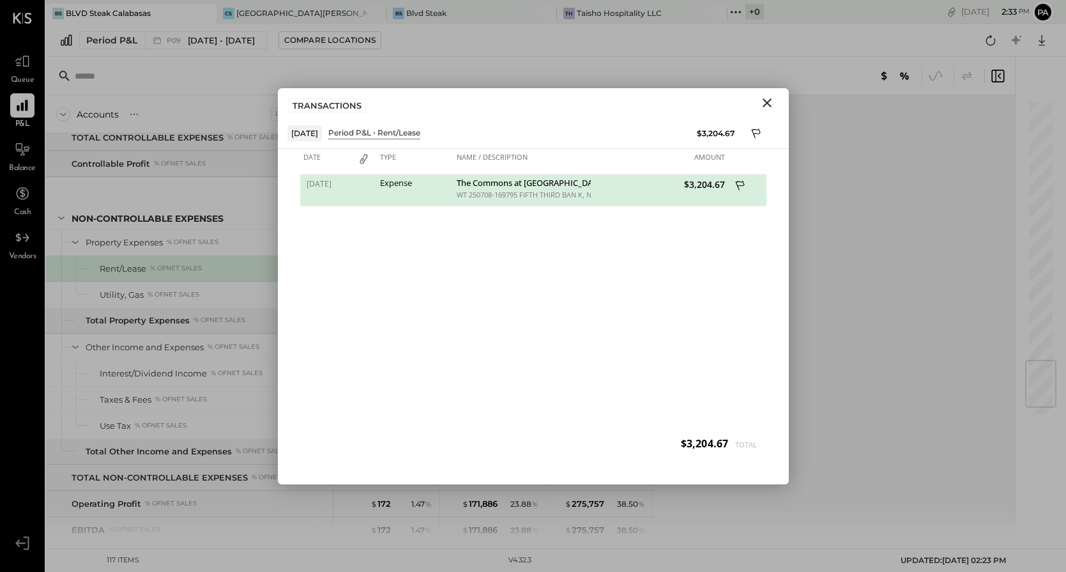
click at [766, 99] on icon "Close" at bounding box center [766, 102] width 15 height 15
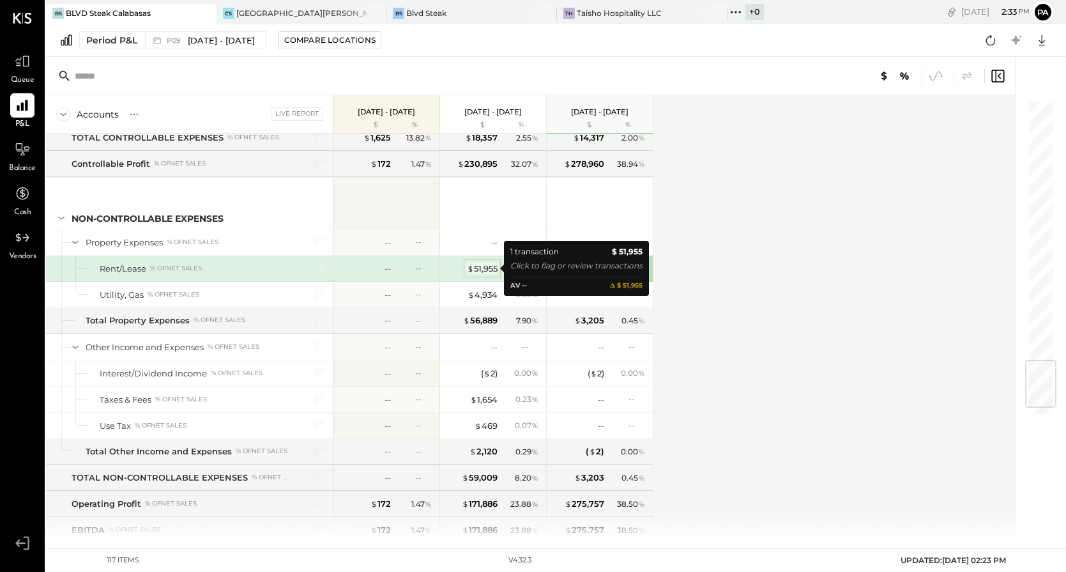
click at [483, 268] on div "$ 51,955" at bounding box center [482, 268] width 31 height 12
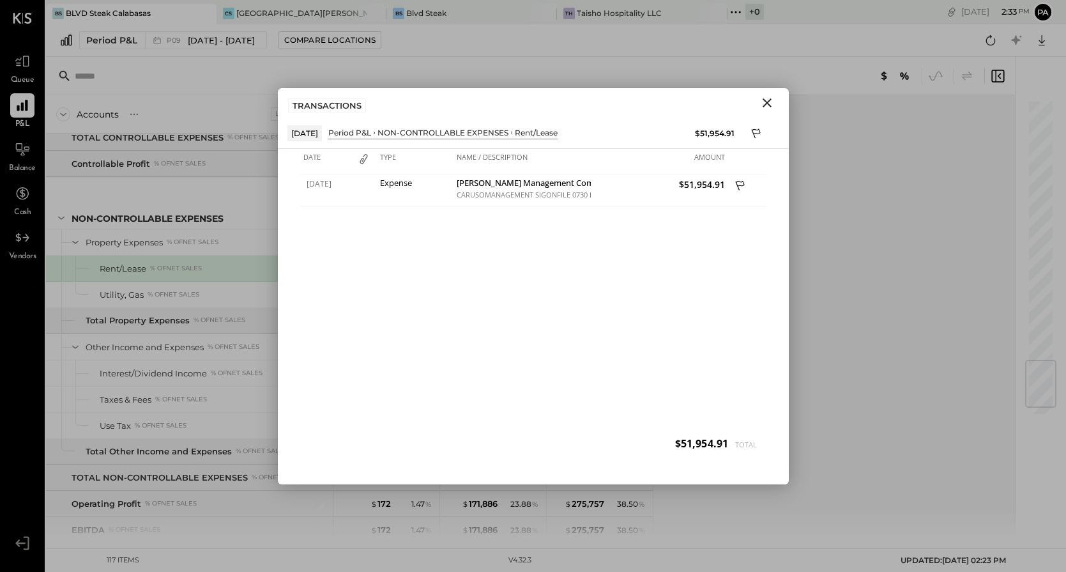
click at [766, 102] on icon "Close" at bounding box center [766, 102] width 9 height 9
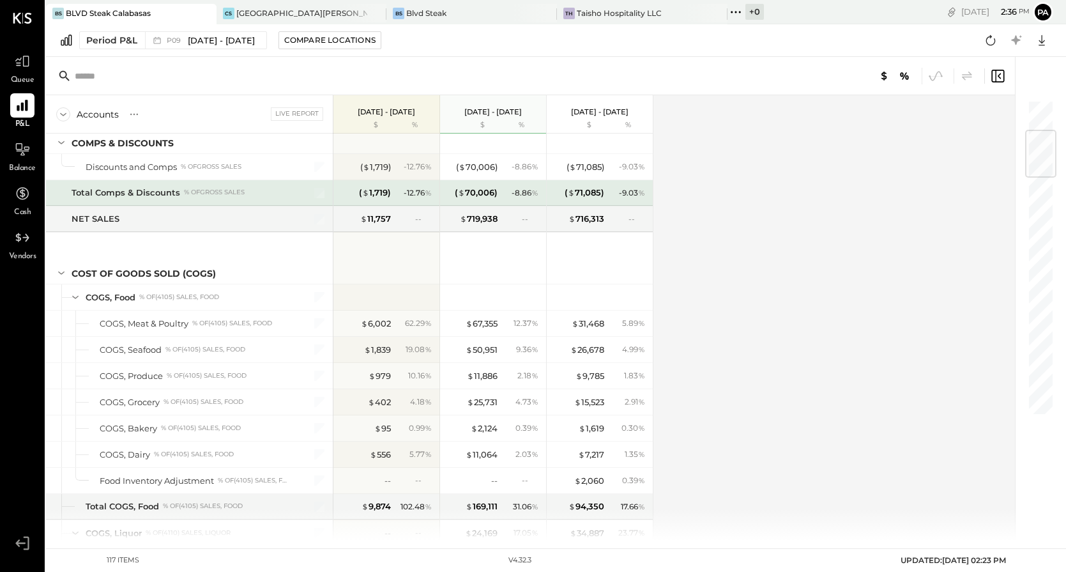
scroll to position [263, 0]
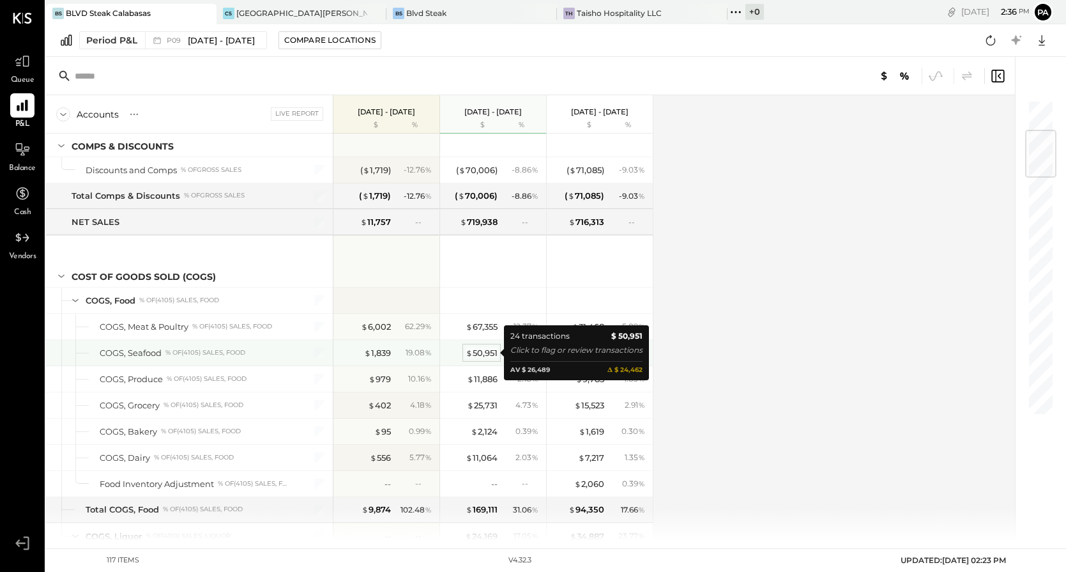
click at [485, 350] on div "$ 50,951" at bounding box center [482, 353] width 32 height 12
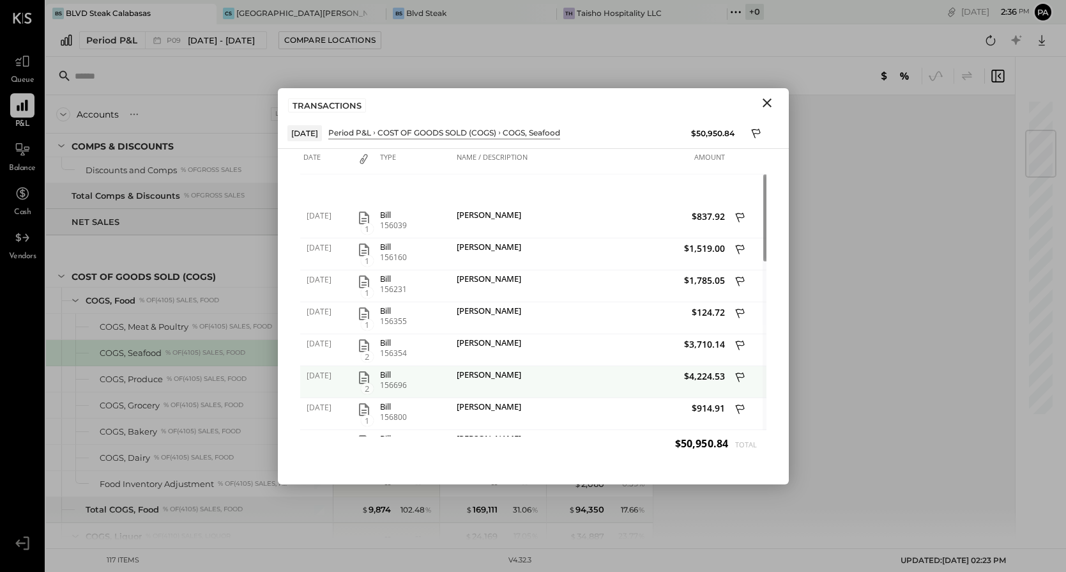
click at [363, 375] on icon "button" at bounding box center [363, 377] width 15 height 15
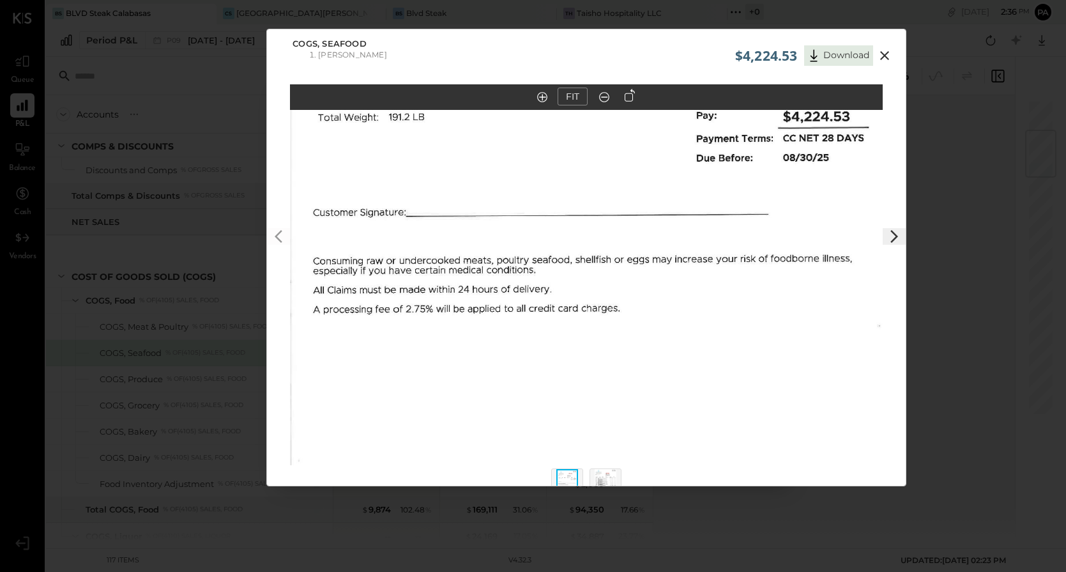
click at [886, 52] on icon at bounding box center [884, 55] width 9 height 9
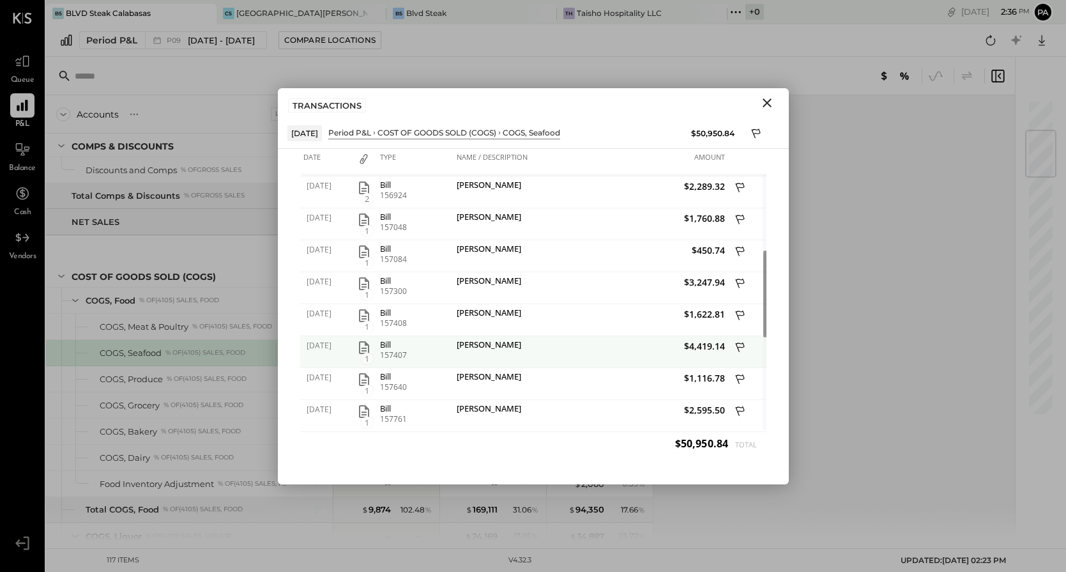
click at [361, 349] on icon "button" at bounding box center [363, 347] width 15 height 15
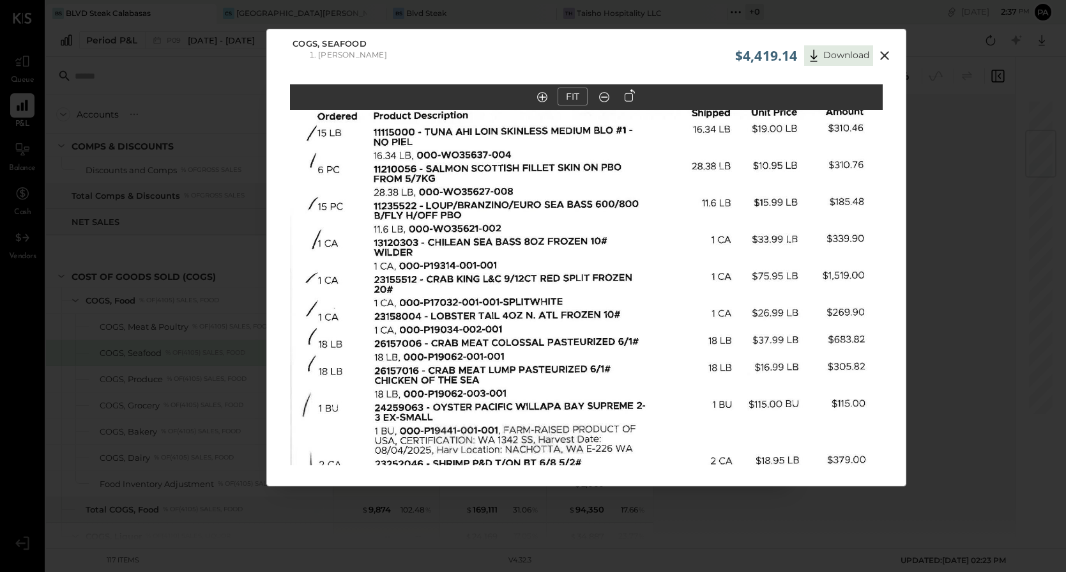
click at [884, 52] on icon at bounding box center [884, 55] width 15 height 15
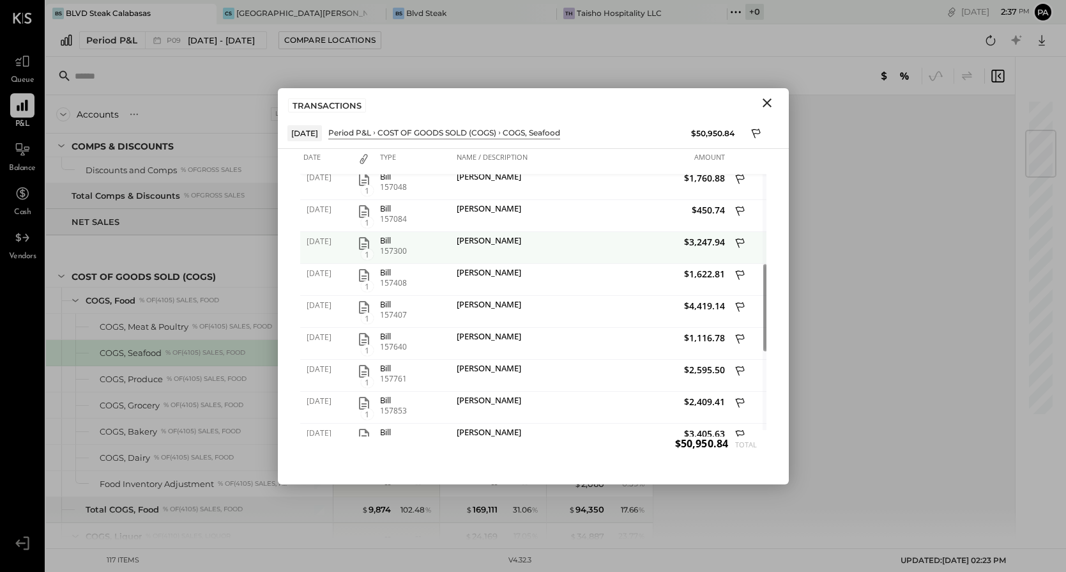
click at [363, 244] on icon "button" at bounding box center [364, 243] width 10 height 13
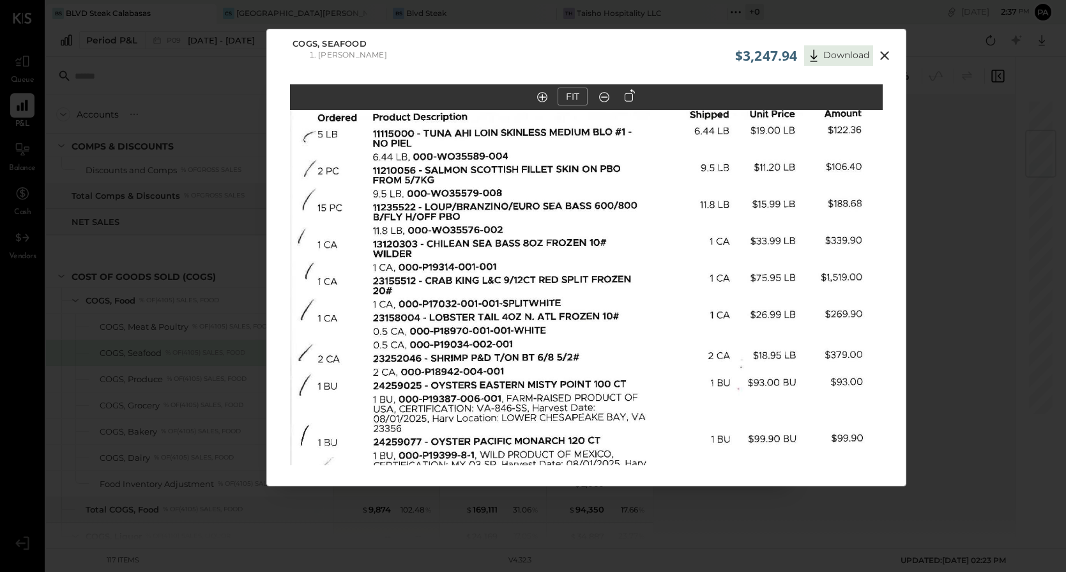
click at [603, 97] on out at bounding box center [605, 97] width 10 height 10
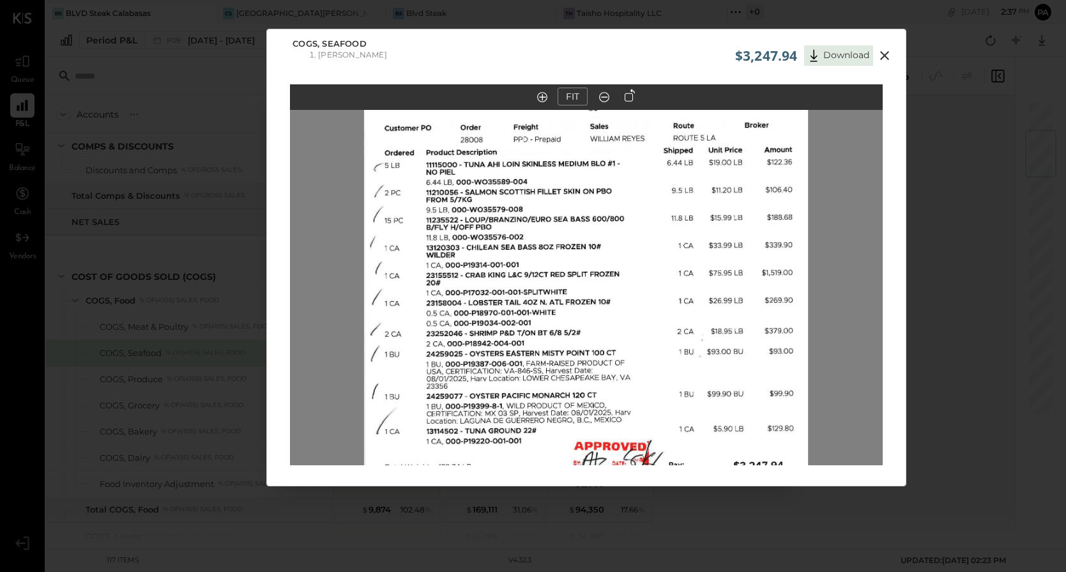
scroll to position [27, 0]
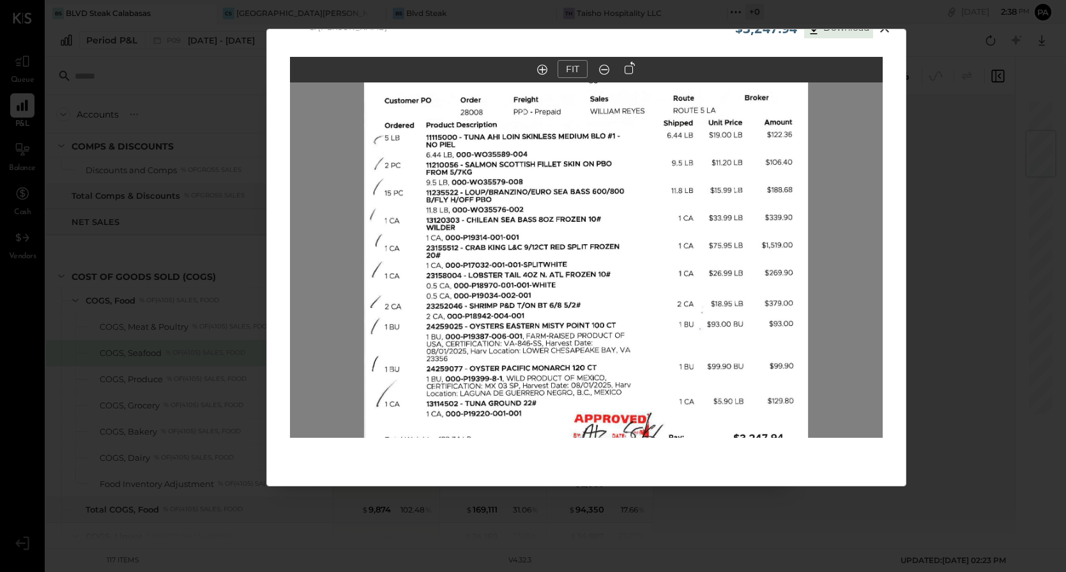
click at [625, 496] on div "$3,247.94 Download COGS, Seafood Kai Gourmet FIT" at bounding box center [533, 286] width 1066 height 572
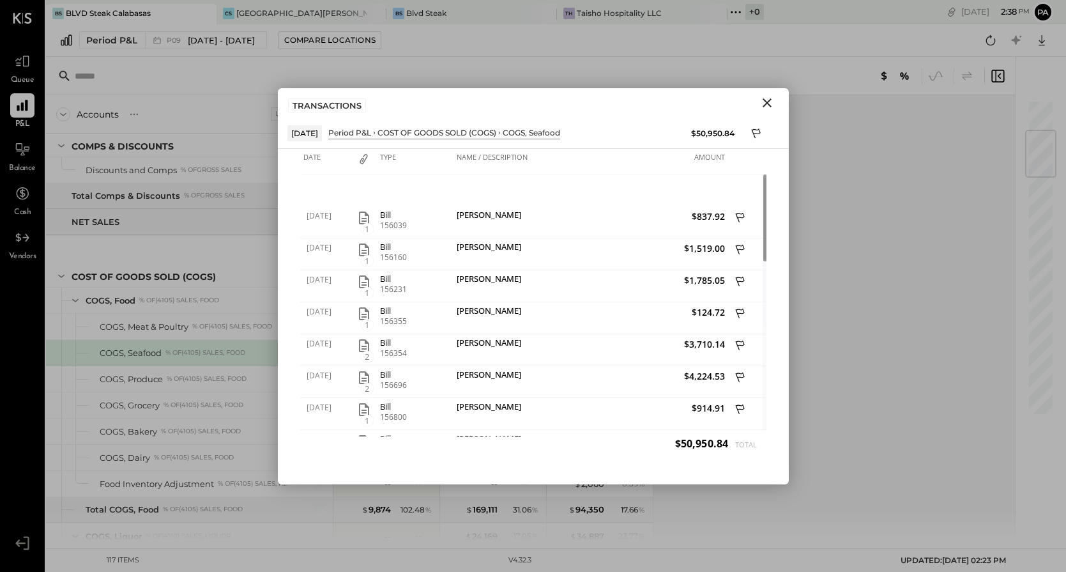
click at [853, 162] on div "Accounts S % GL Live Report [DATE] - [DATE] $ % [DATE] - [DATE] $ % [DATE] - [D…" at bounding box center [531, 317] width 971 height 445
click at [766, 98] on icon "Close" at bounding box center [766, 102] width 15 height 15
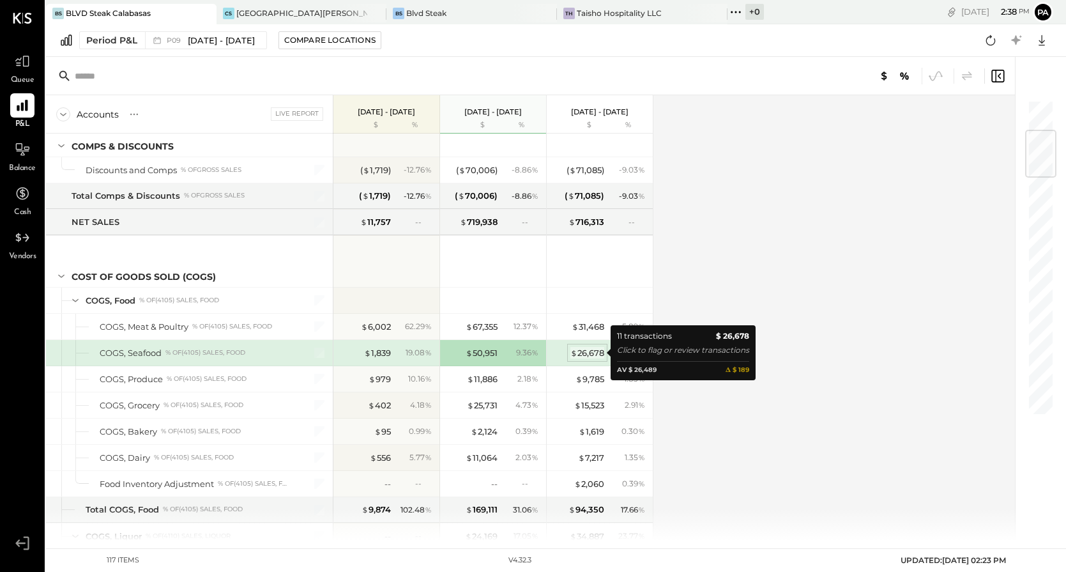
click at [583, 349] on div "$ 26,678" at bounding box center [587, 353] width 34 height 12
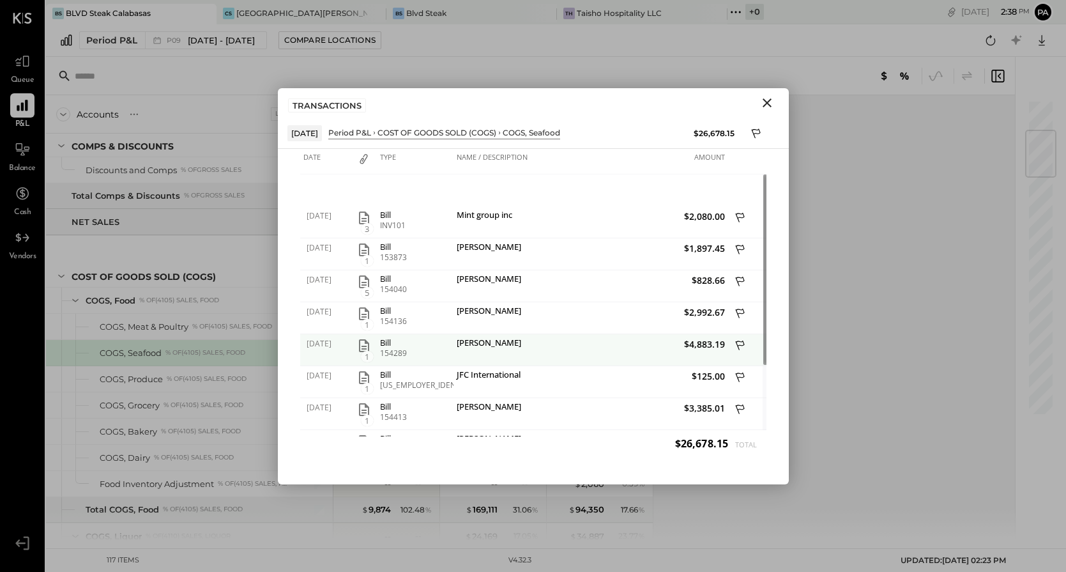
click at [366, 344] on icon "button" at bounding box center [363, 345] width 15 height 15
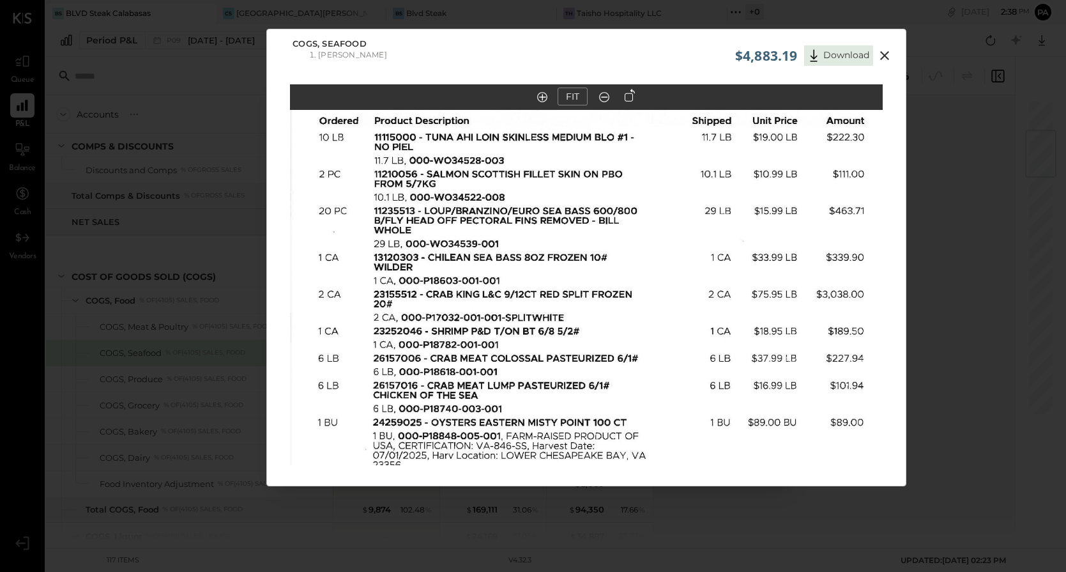
click at [603, 98] on icon at bounding box center [604, 97] width 13 height 17
